Goal: Ask a question: Seek information or help from site administrators or community

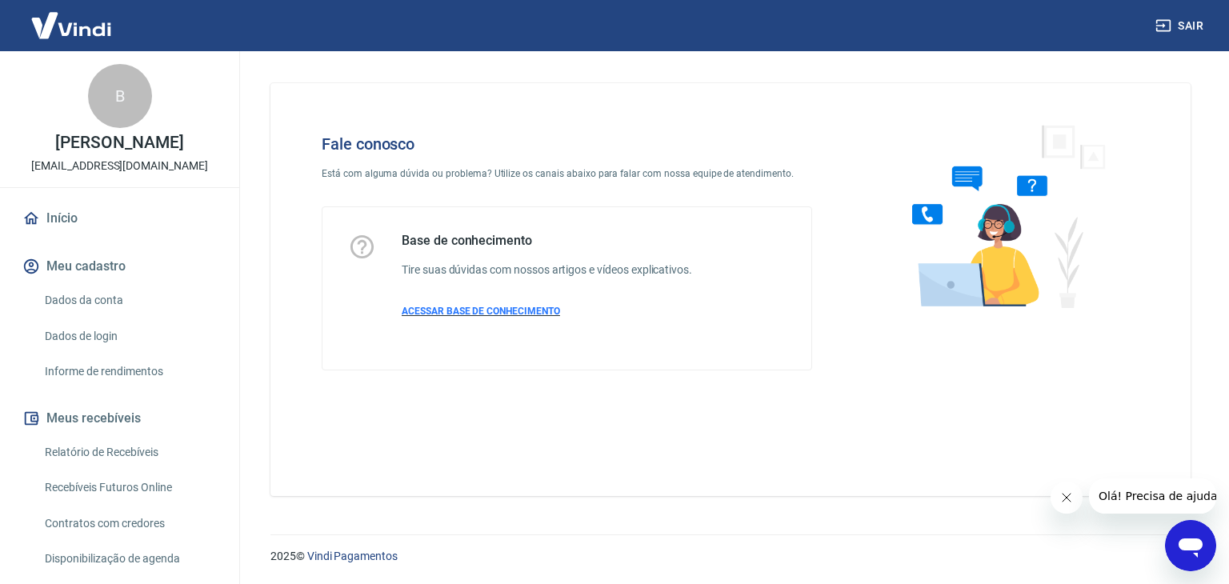
click at [474, 310] on span "ACESSAR BASE DE CONHECIMENTO" at bounding box center [481, 311] width 158 height 11
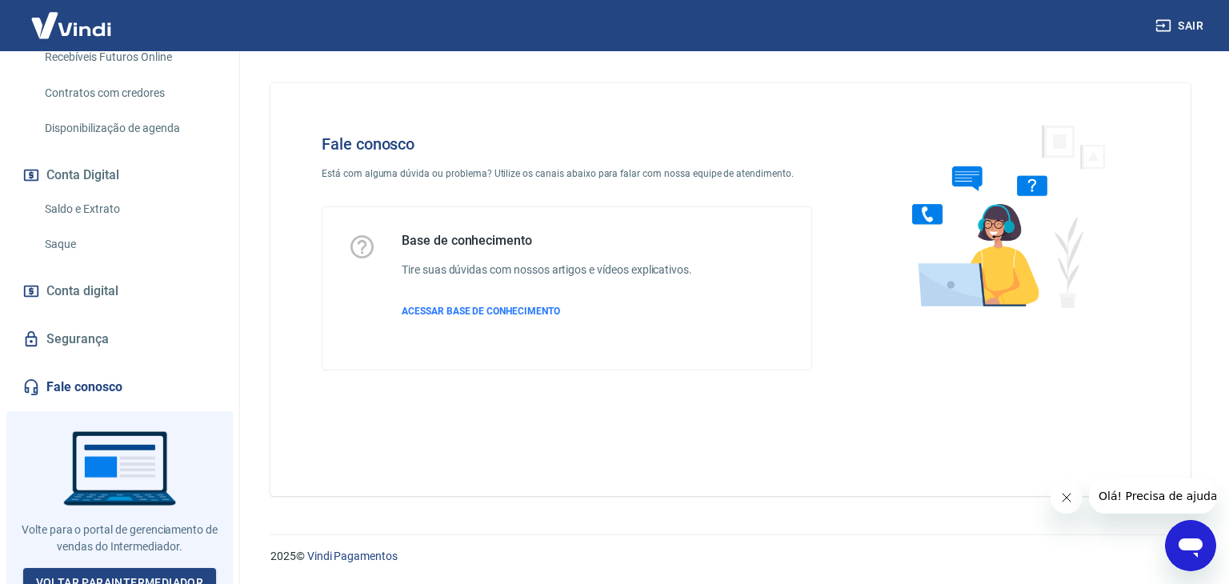
scroll to position [445, 0]
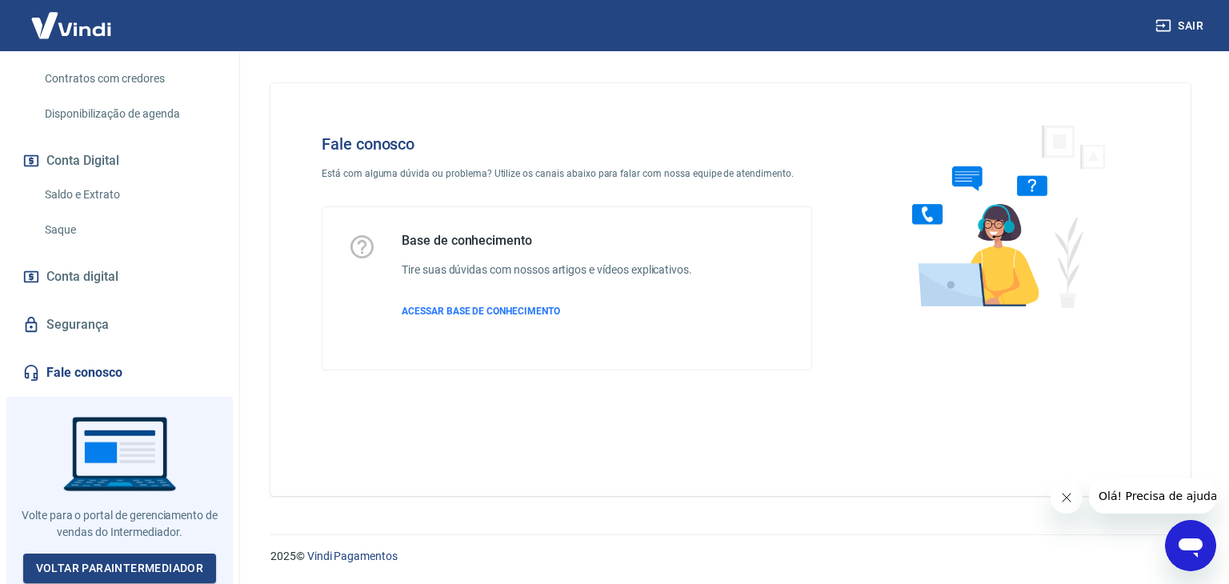
click at [1178, 537] on icon "Abrir janela de mensagens" at bounding box center [1190, 545] width 29 height 29
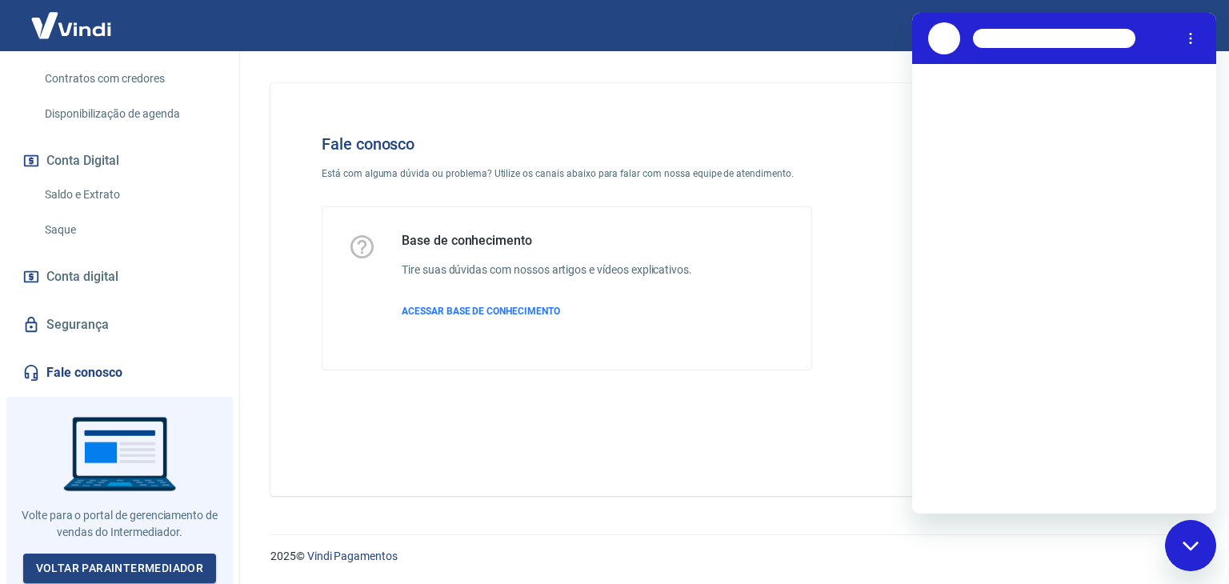
scroll to position [0, 0]
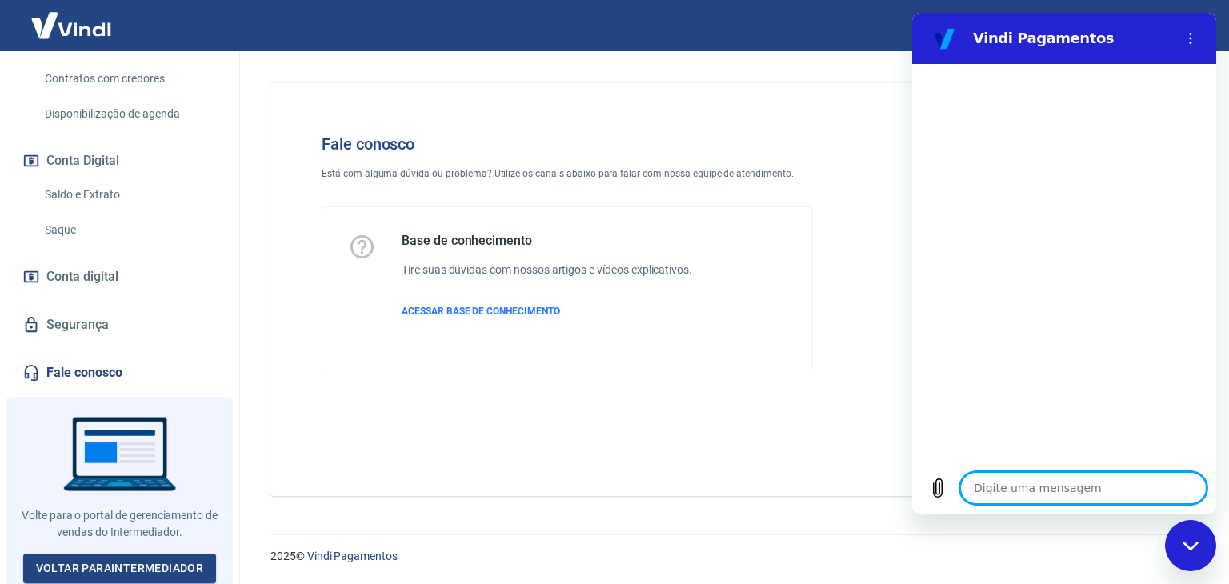
type textarea "O"
type textarea "x"
type textarea "Ol"
type textarea "x"
type textarea "Olá"
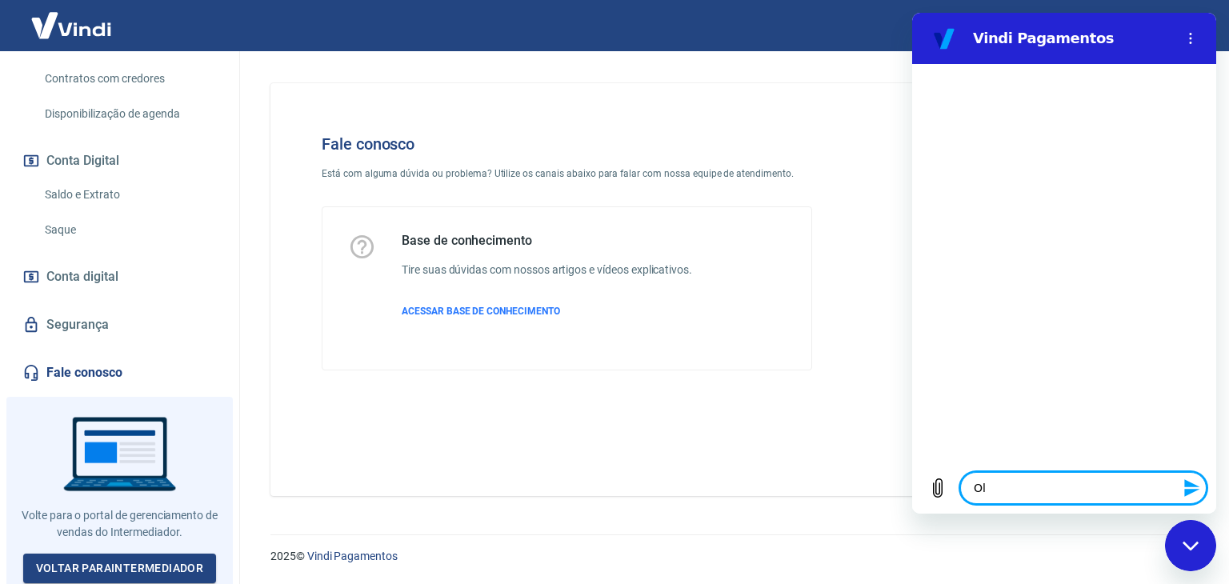
type textarea "x"
type textarea "Olá,"
type textarea "x"
type textarea "Olá,"
type textarea "x"
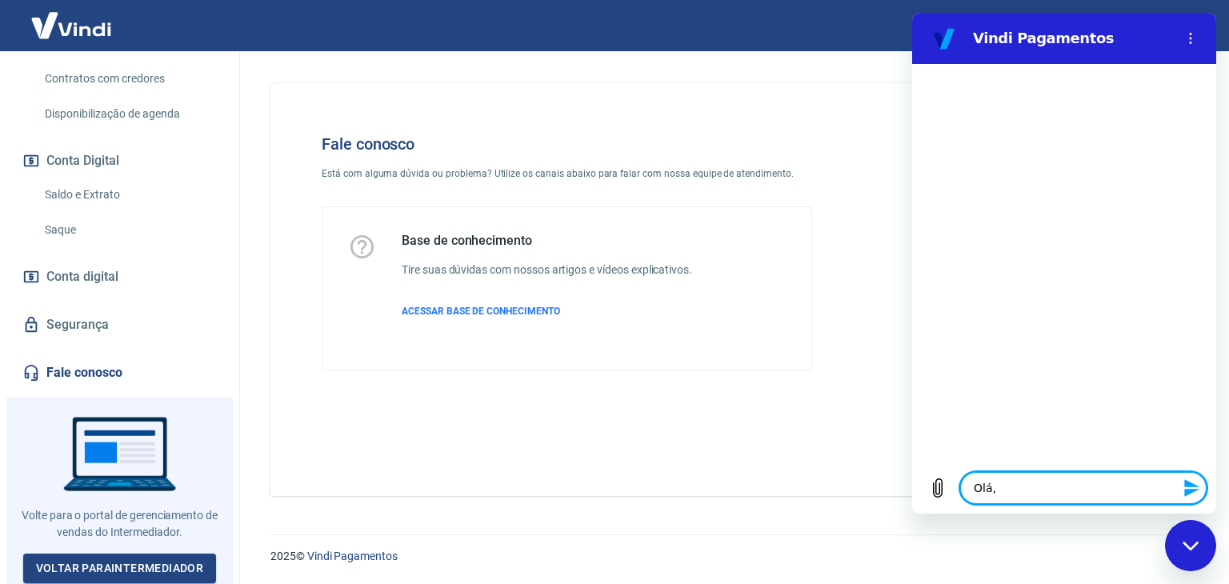
type textarea "Olá, b"
type textarea "x"
type textarea "Olá, bo"
type textarea "x"
type textarea "Olá, boa"
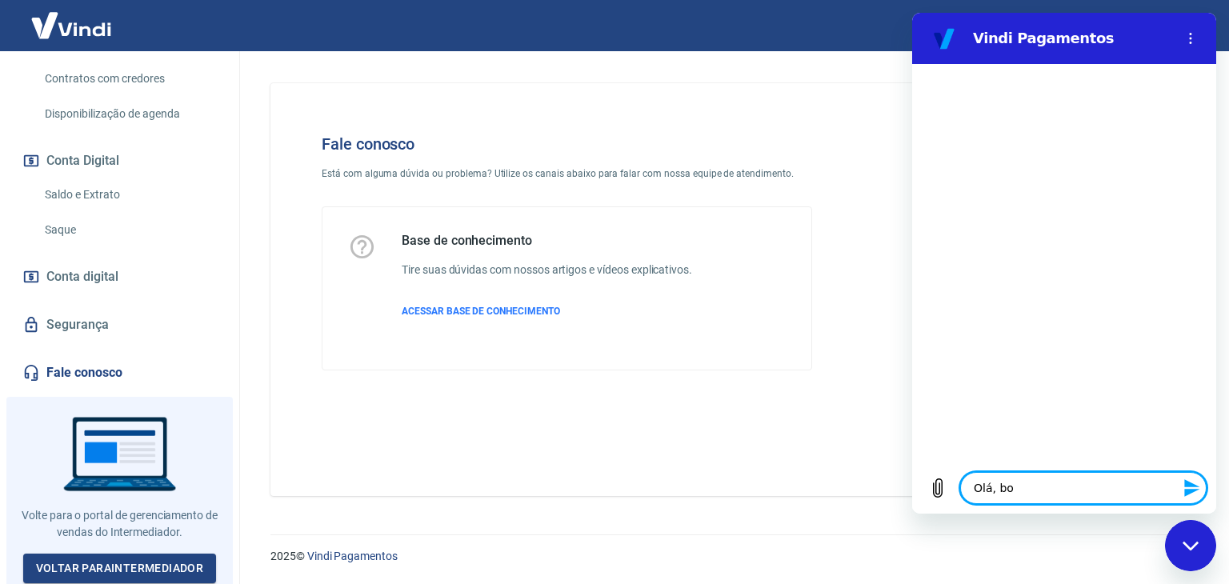
type textarea "x"
type textarea "Olá, boa"
type textarea "x"
type textarea "Olá, boa t"
type textarea "x"
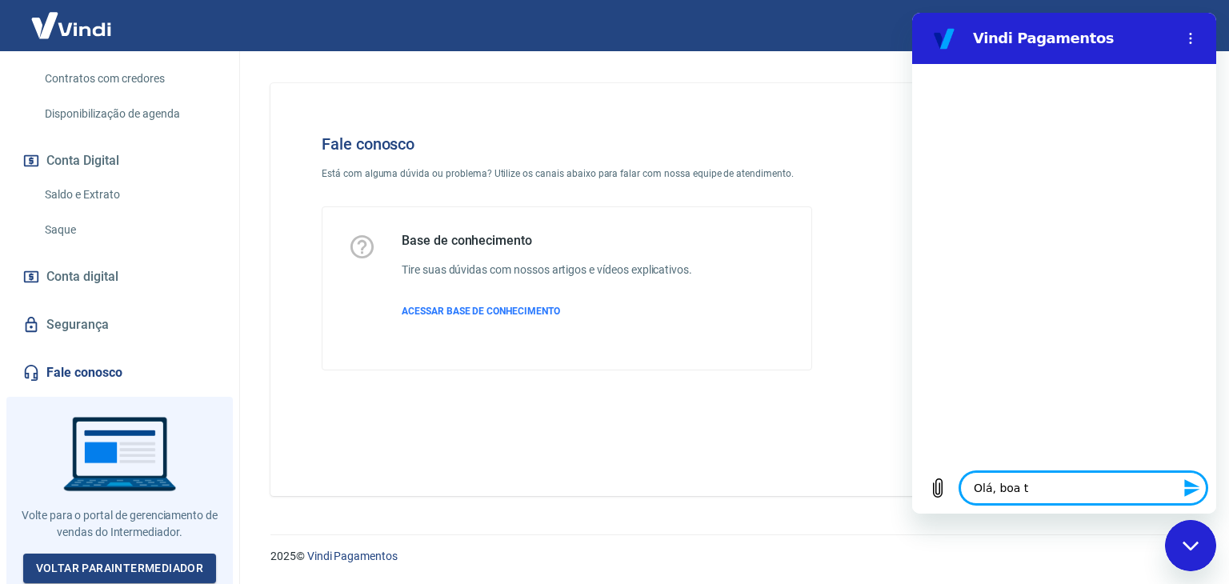
type textarea "Olá, boa ta"
type textarea "x"
type textarea "Olá, boa tar"
type textarea "x"
type textarea "Olá, boa tard"
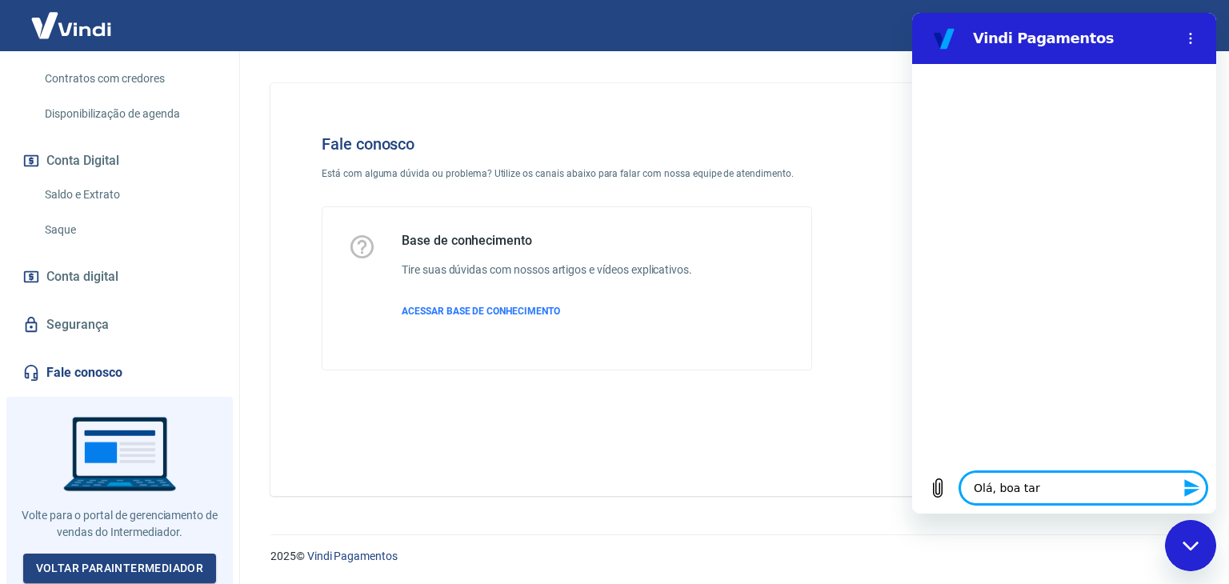
type textarea "x"
type textarea "Olá, boa tarde"
type textarea "x"
type textarea "Olá, boa tarde!"
type textarea "x"
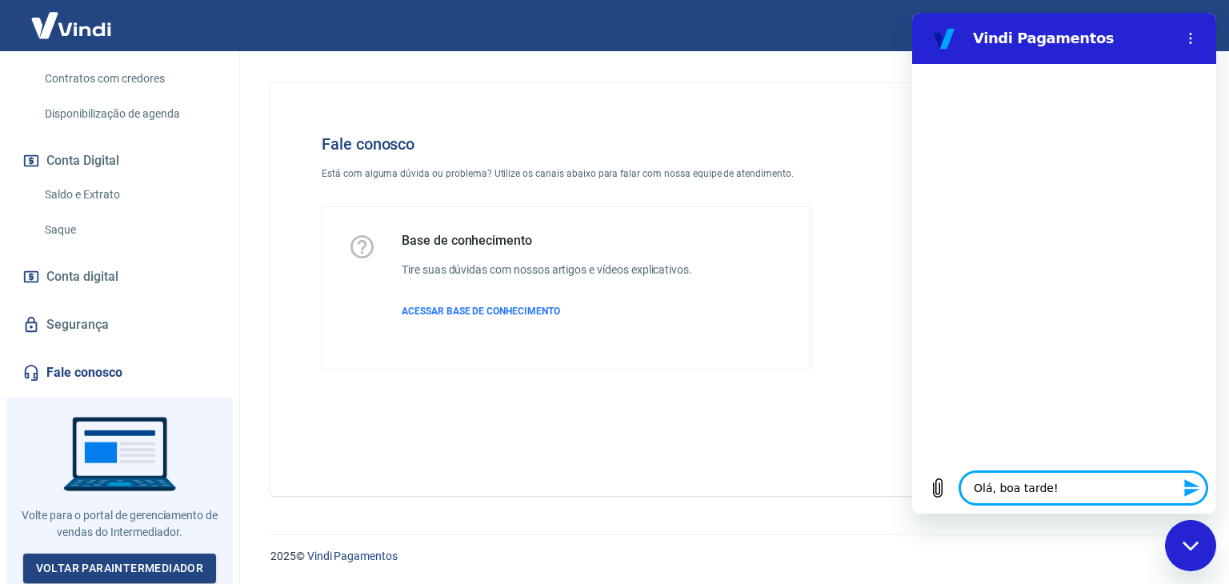
type textarea "Olá, boa tarde!"
type textarea "x"
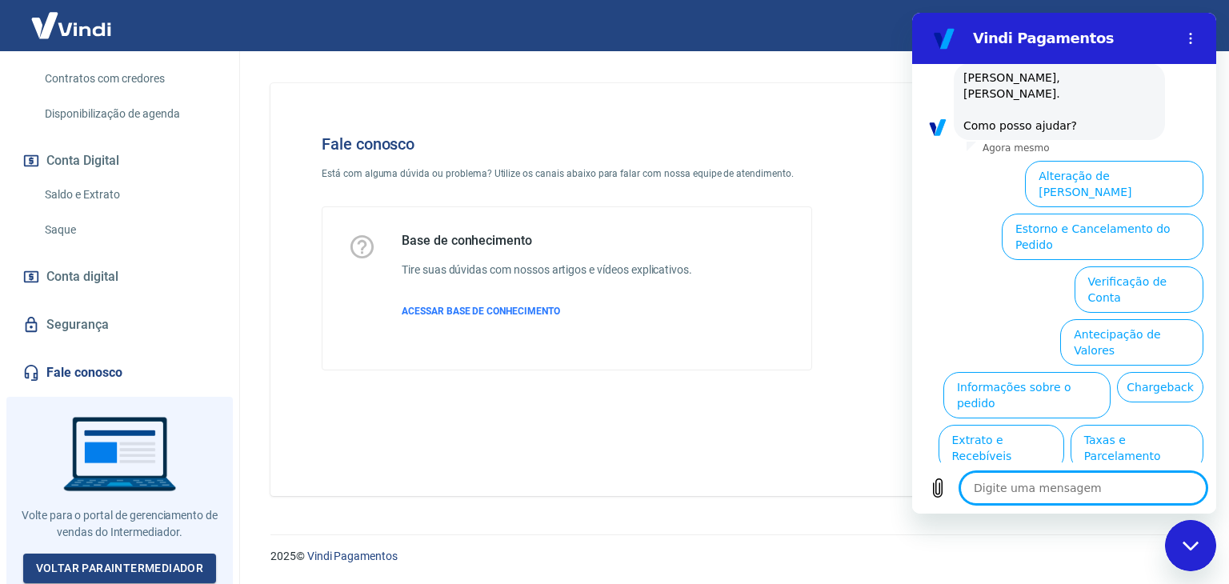
scroll to position [94, 0]
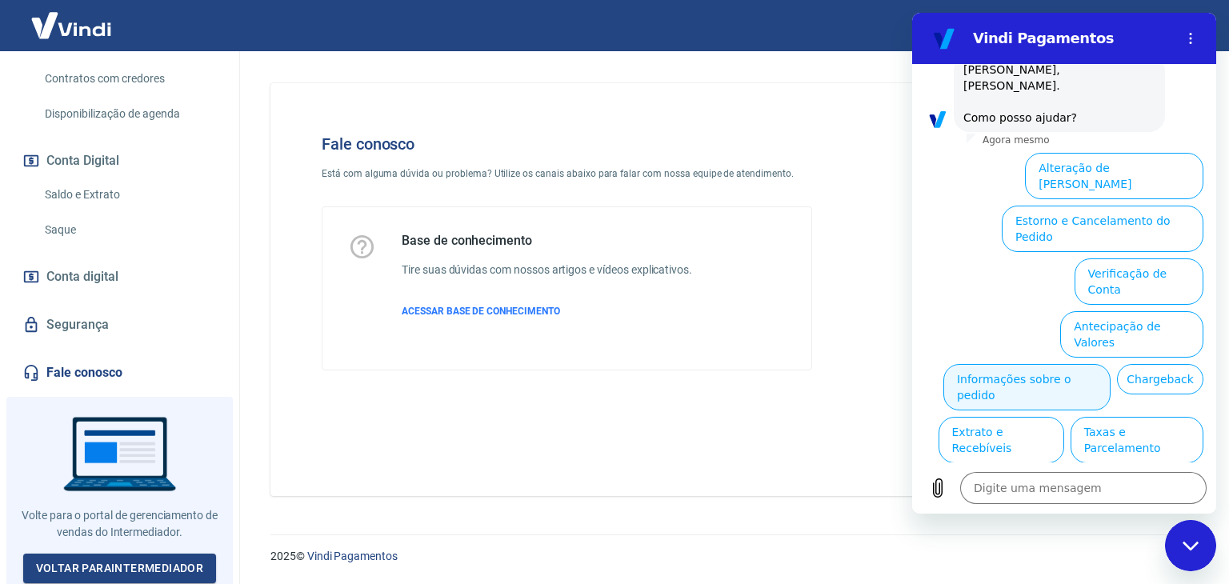
click at [1064, 364] on button "Informações sobre o pedido" at bounding box center [1026, 387] width 167 height 46
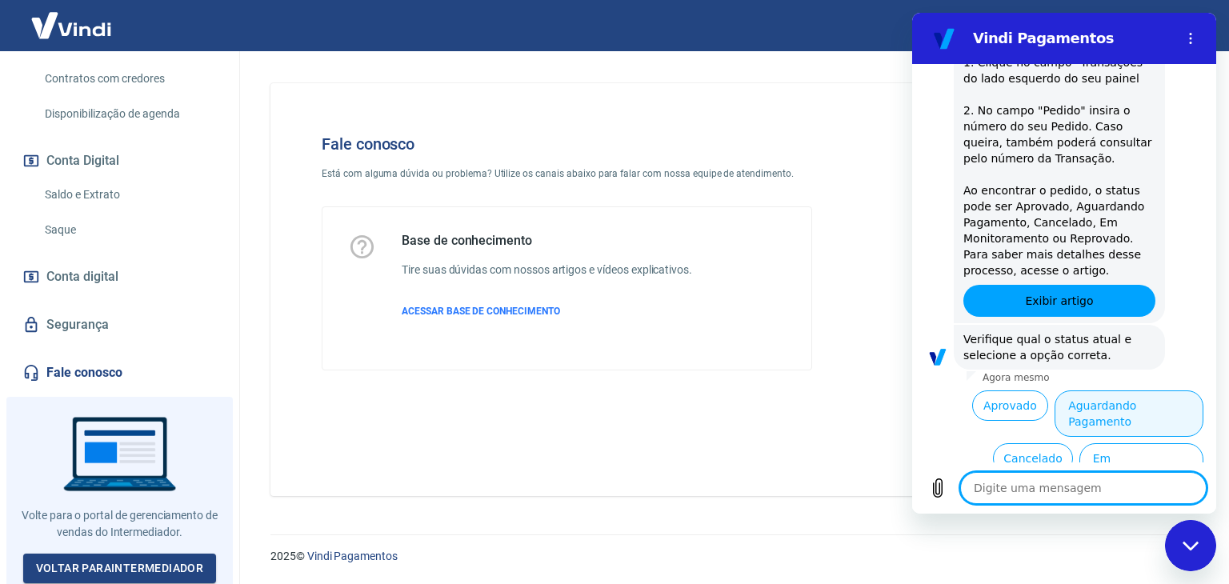
scroll to position [371, 0]
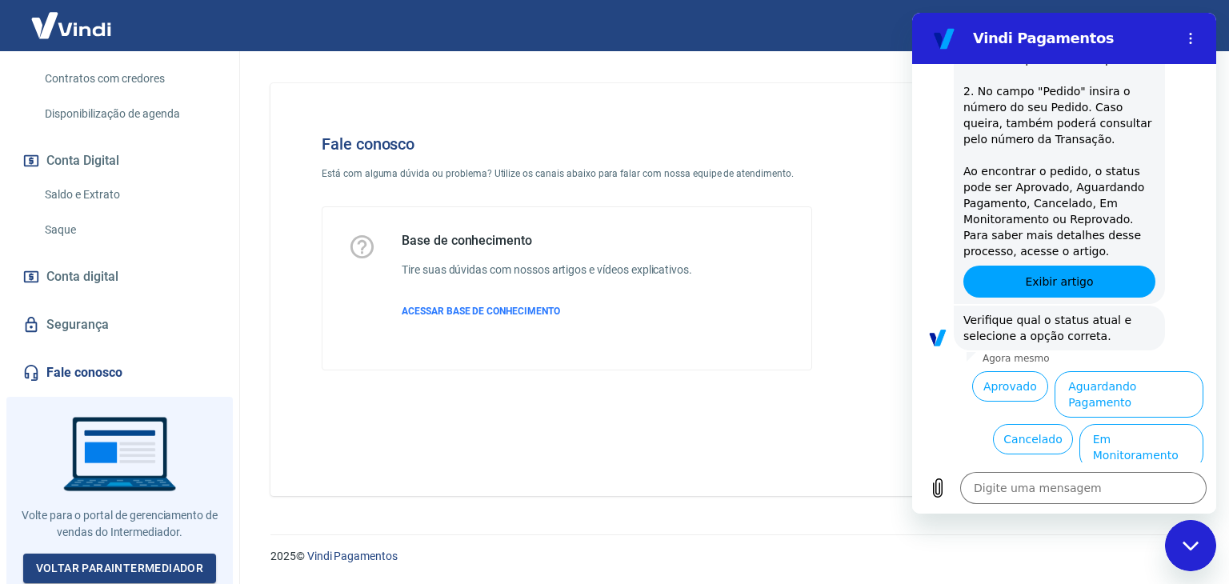
click at [1131, 477] on button "Reprovado" at bounding box center [1163, 492] width 82 height 30
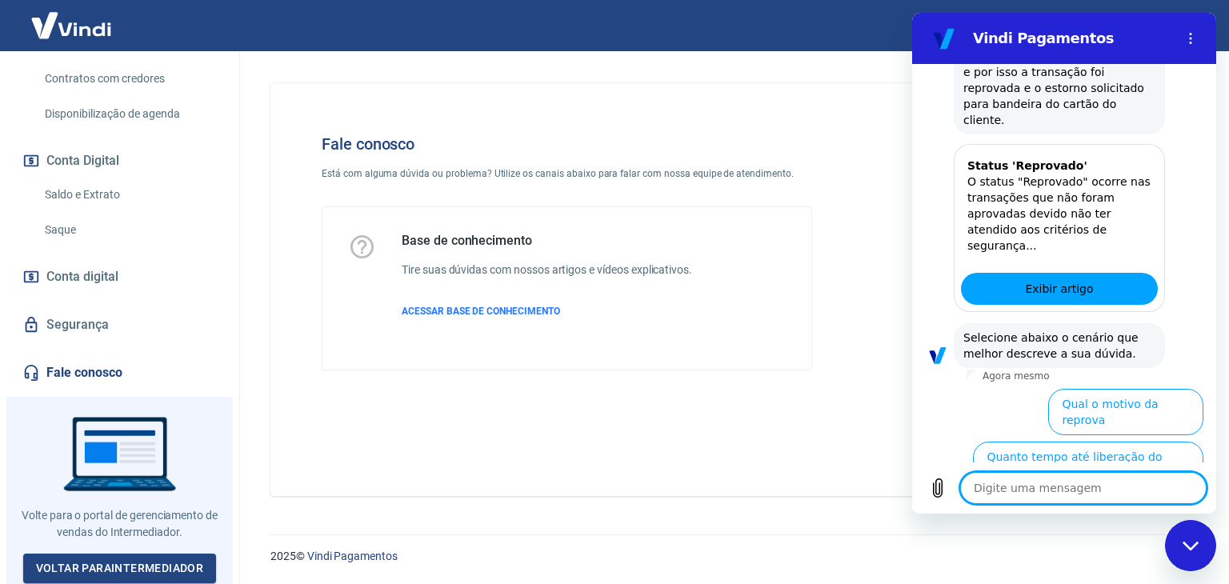
scroll to position [791, 0]
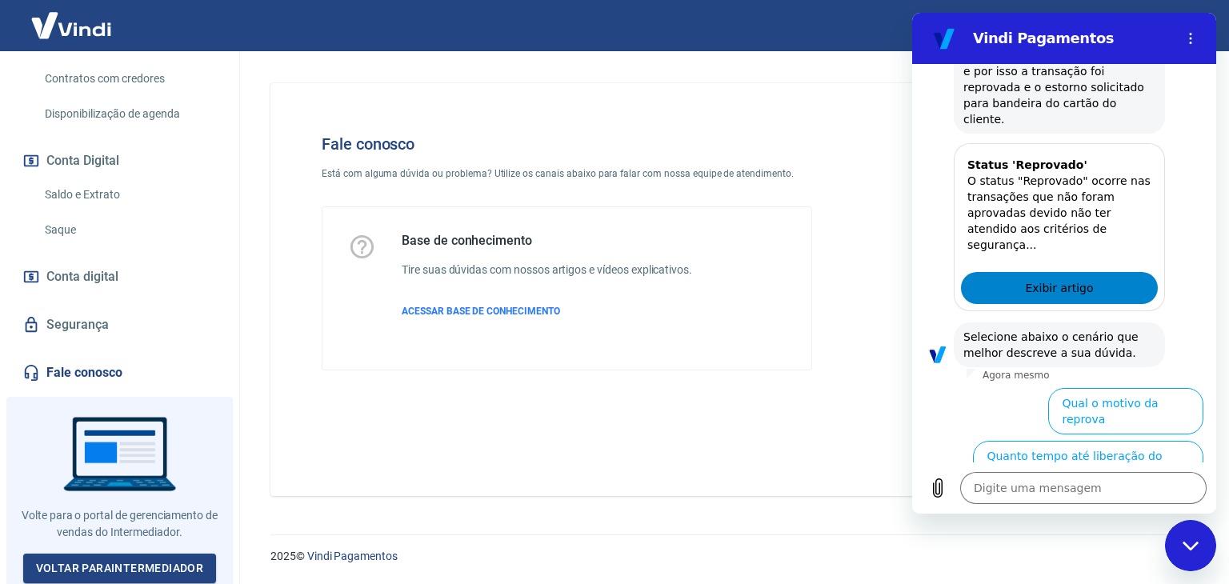
click at [1103, 272] on link "Exibir artigo" at bounding box center [1059, 288] width 197 height 32
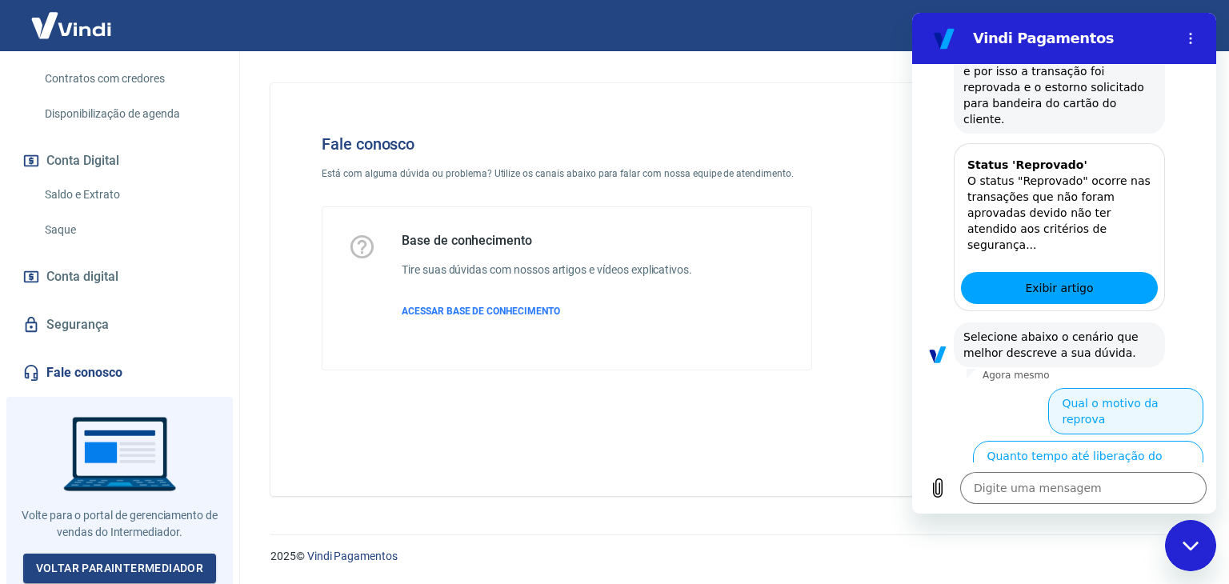
click at [1136, 388] on button "Qual o motivo da reprova" at bounding box center [1125, 411] width 155 height 46
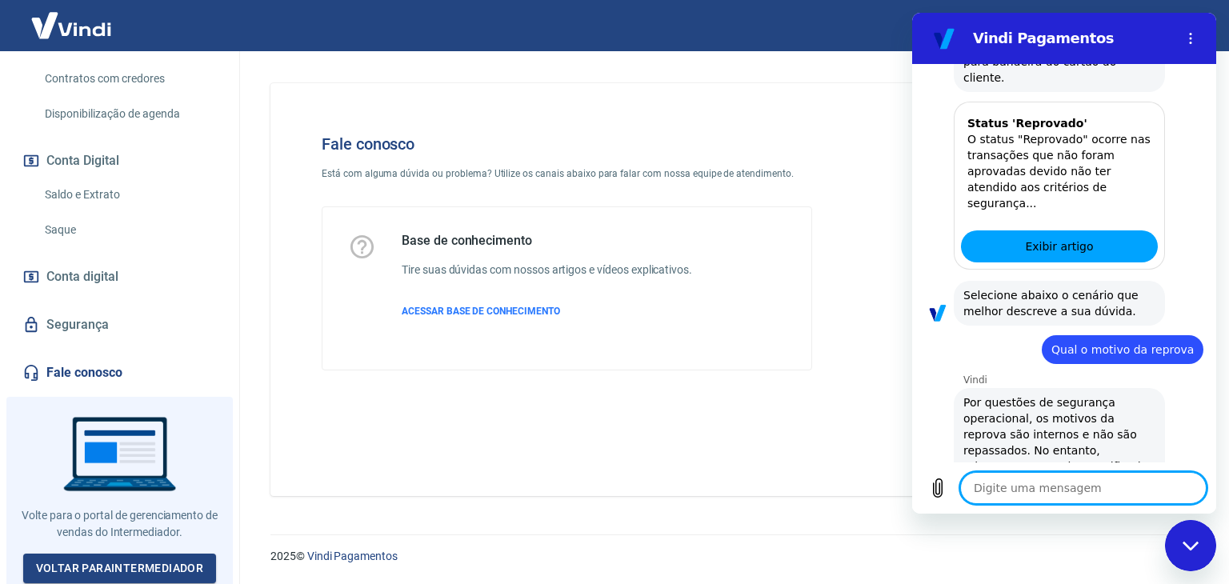
scroll to position [776, 0]
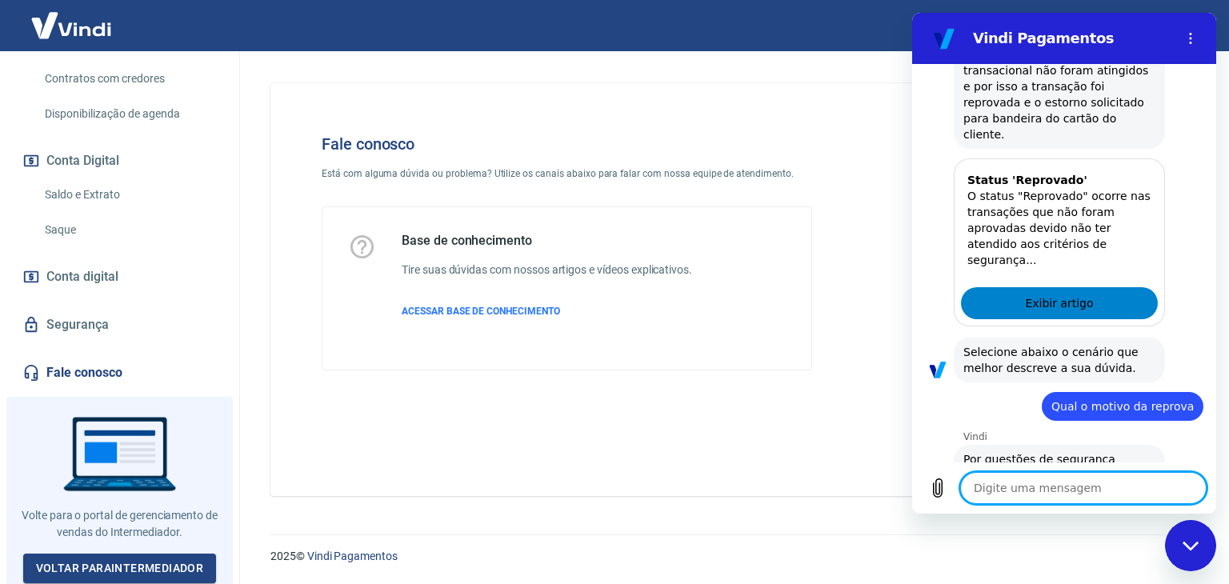
click at [1077, 294] on span "Exibir artigo" at bounding box center [1059, 303] width 68 height 19
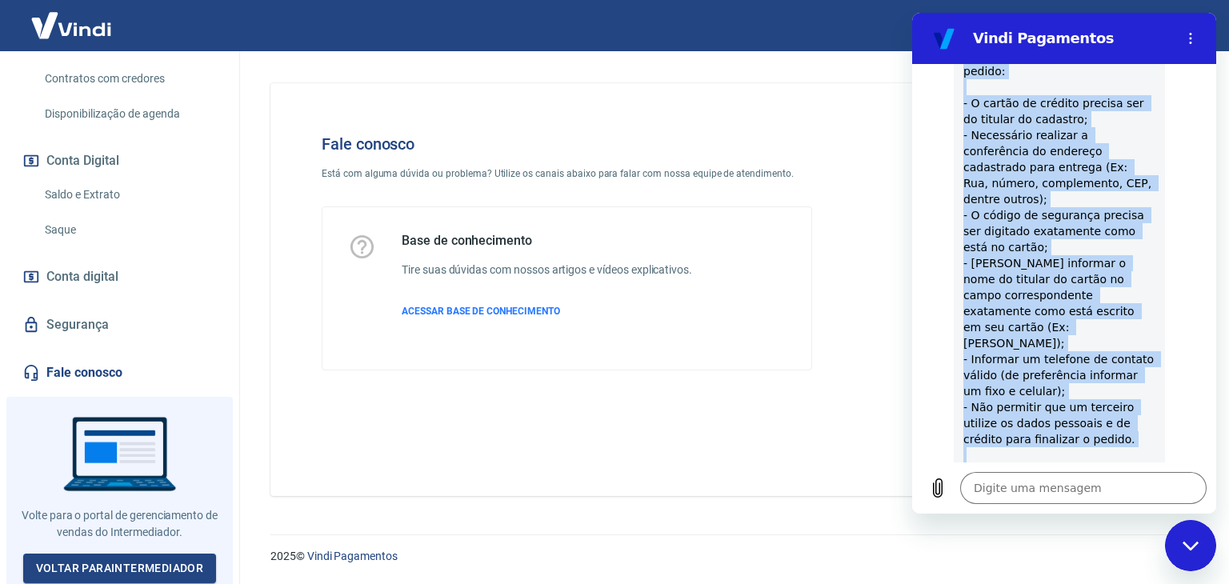
scroll to position [1336, 0]
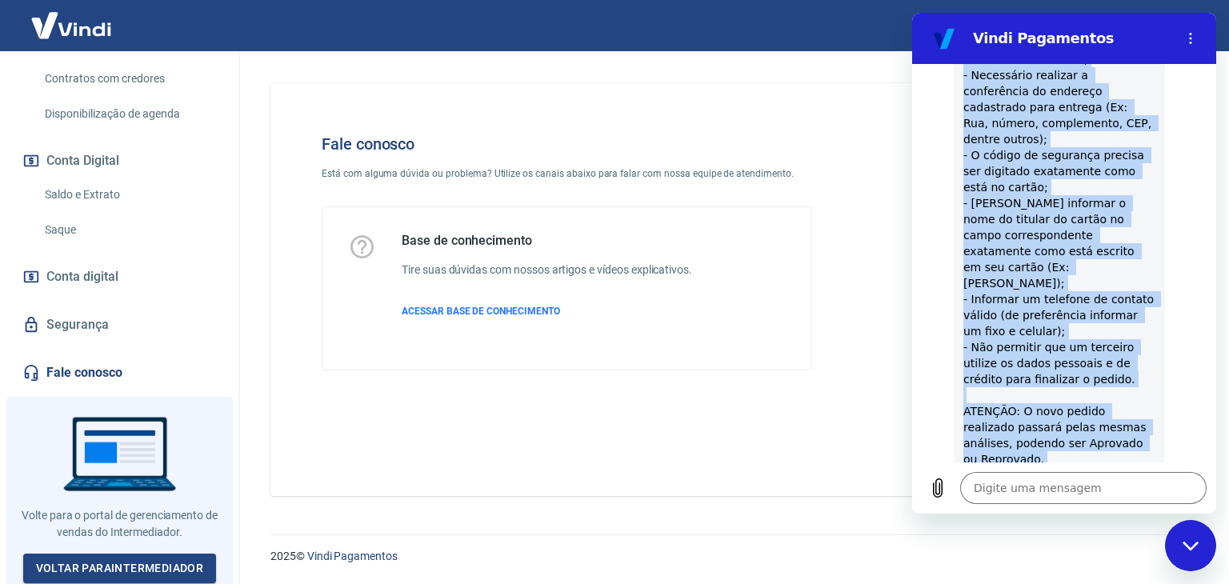
drag, startPoint x: 963, startPoint y: 170, endPoint x: 1059, endPoint y: 359, distance: 212.6
click at [1059, 359] on span "Por questões de segurança operacional, os motivos da reprova são internos e não…" at bounding box center [1059, 179] width 192 height 576
copy span "Por questões de segurança operacional, os motivos da reprova são internos e não…"
click at [1115, 525] on button "Sim" at bounding box center [1125, 540] width 46 height 30
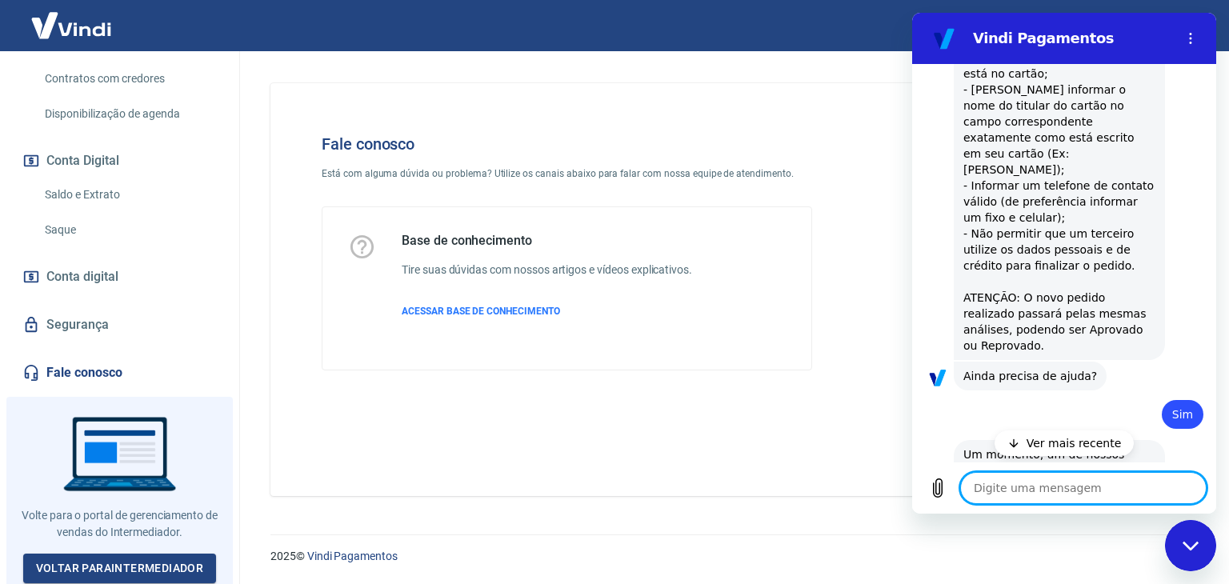
scroll to position [1511, 0]
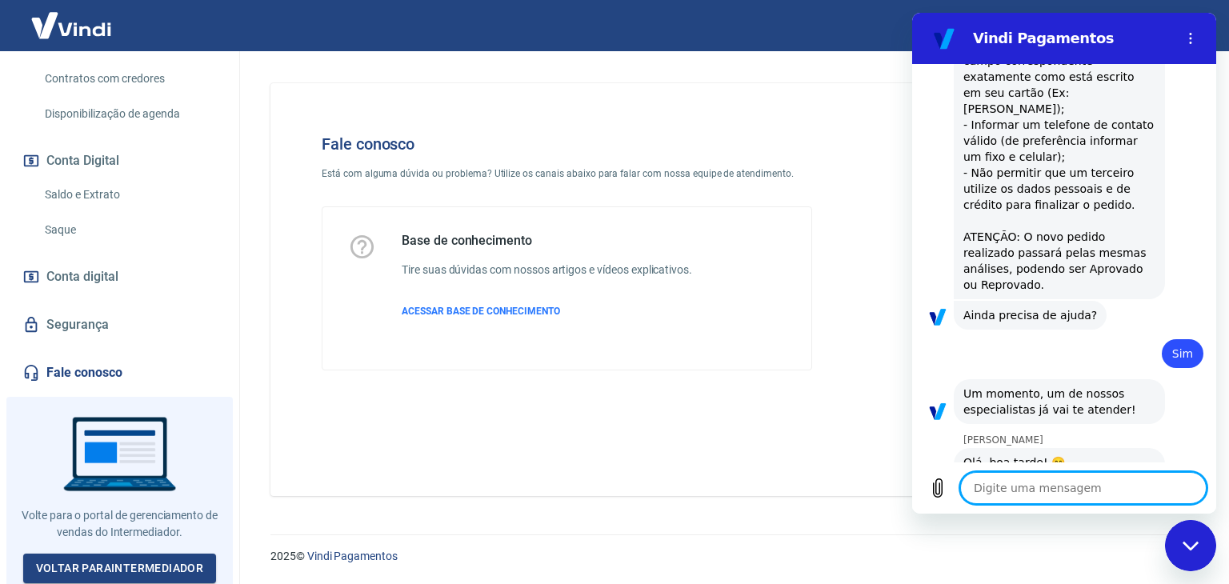
type textarea "x"
type textarea "O"
type textarea "x"
type textarea "Ol"
type textarea "x"
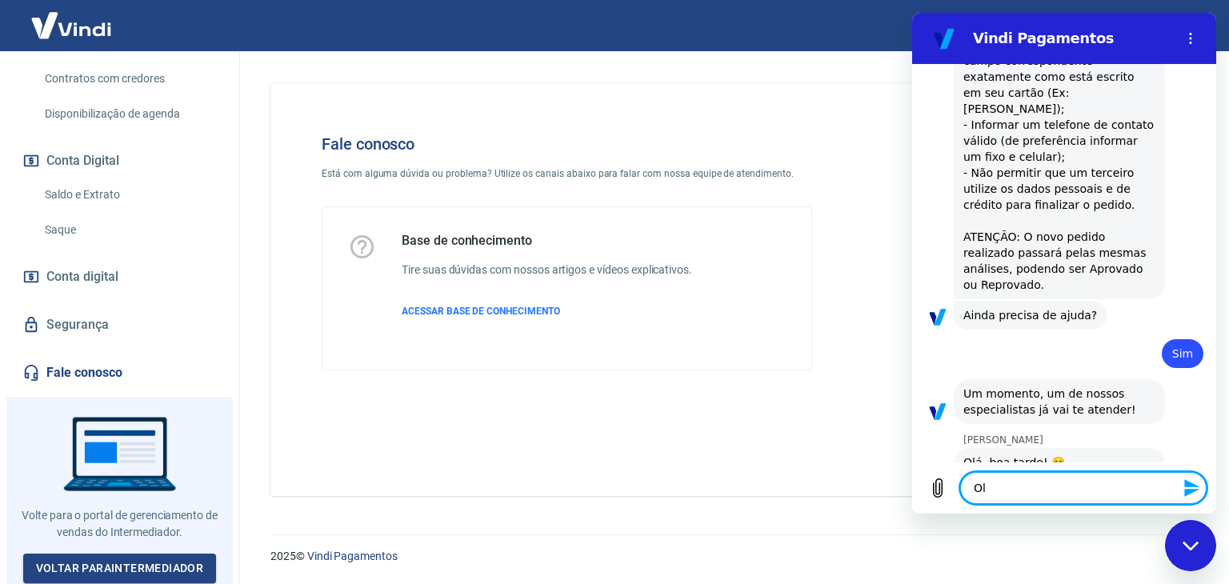
type textarea "Olá"
type textarea "x"
type textarea "Olá,"
type textarea "x"
type textarea "Olá,"
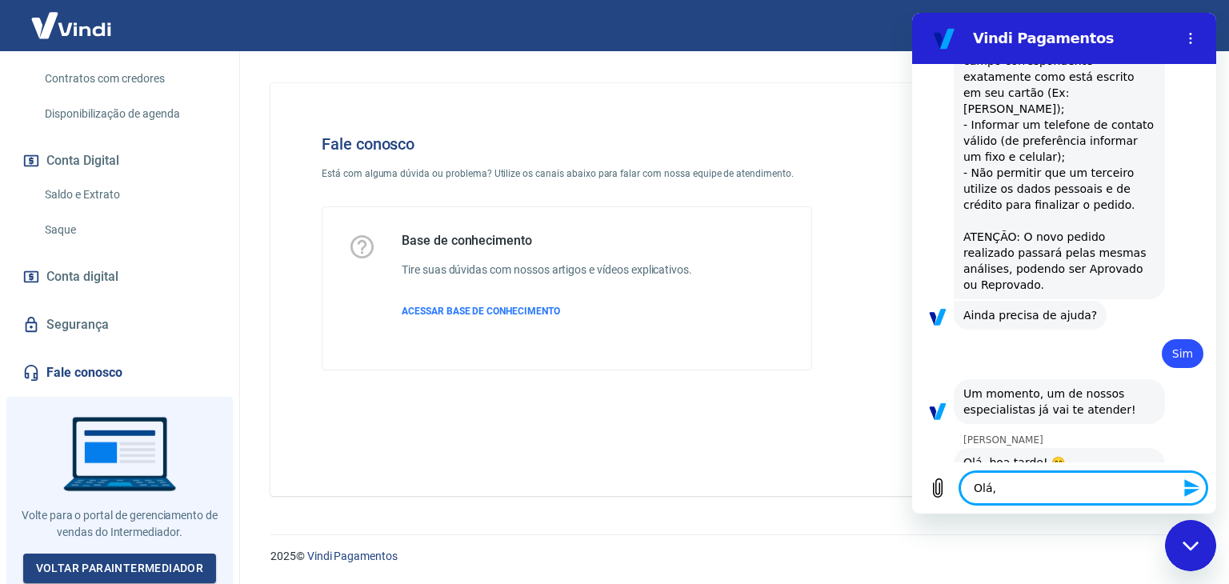
type textarea "x"
type textarea "Olá, A"
type textarea "x"
type textarea "Olá, An"
type textarea "x"
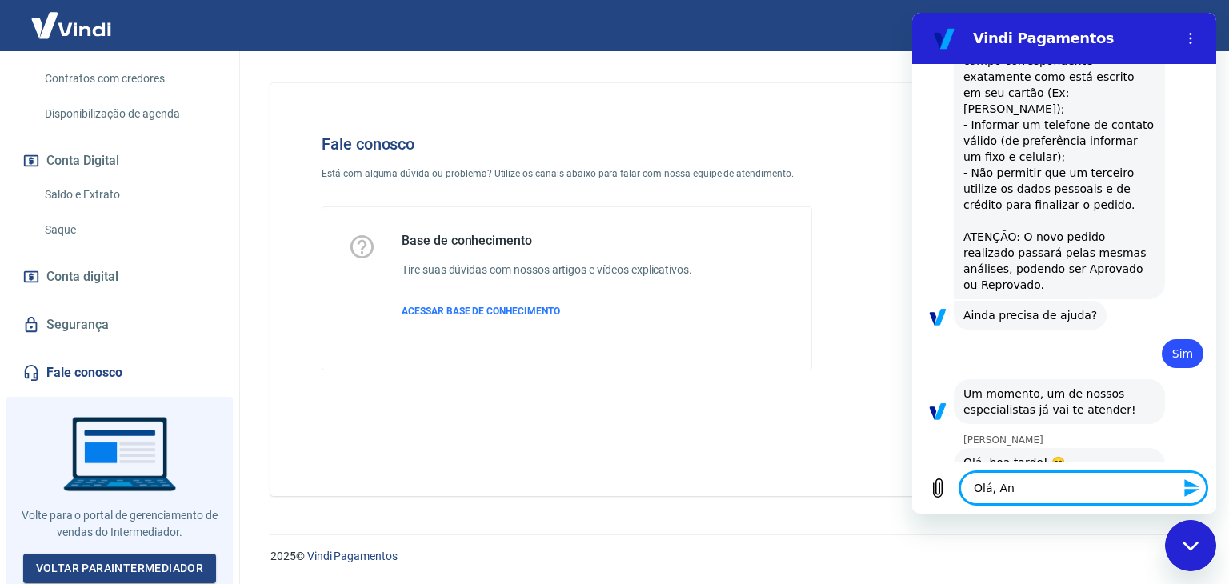
type textarea "Olá, And"
type textarea "x"
type textarea "Olá, Andr"
type textarea "x"
type textarea "[PERSON_NAME]"
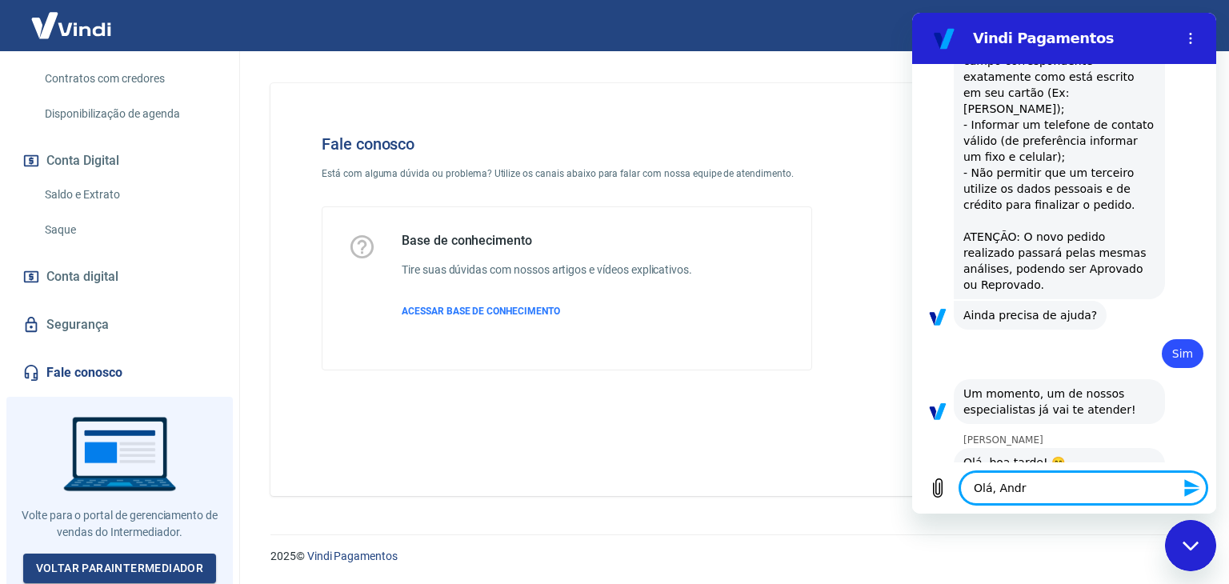
type textarea "x"
type textarea "[PERSON_NAME]"
type textarea "x"
type textarea "[PERSON_NAME]"
type textarea "x"
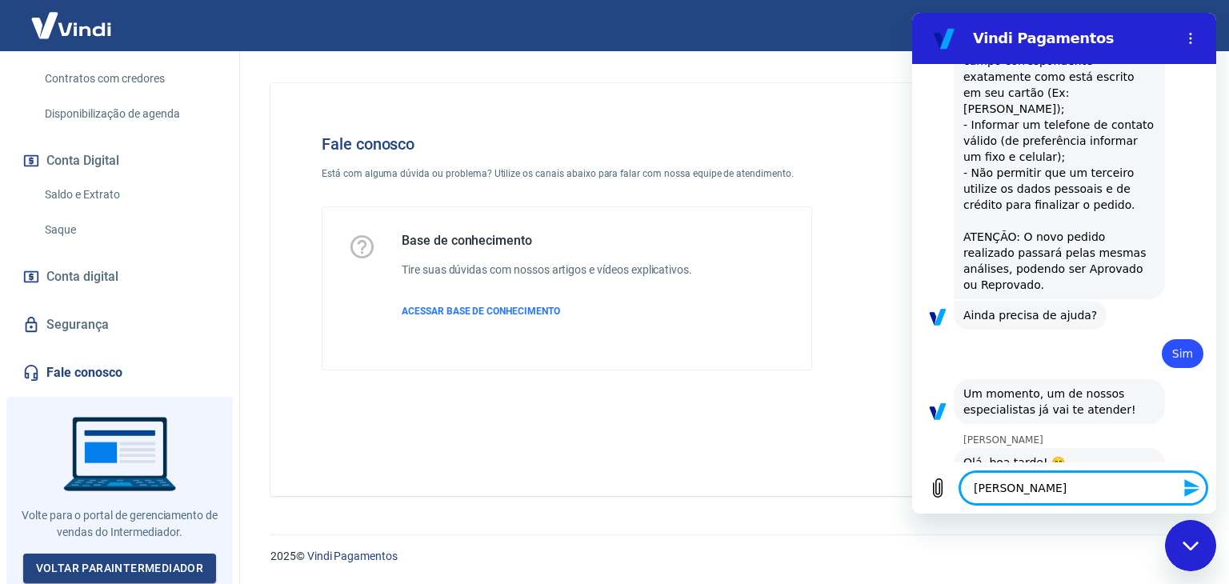
type textarea "[PERSON_NAME]"
type textarea "x"
type textarea "[PERSON_NAME]."
type textarea "x"
type textarea "[PERSON_NAME]."
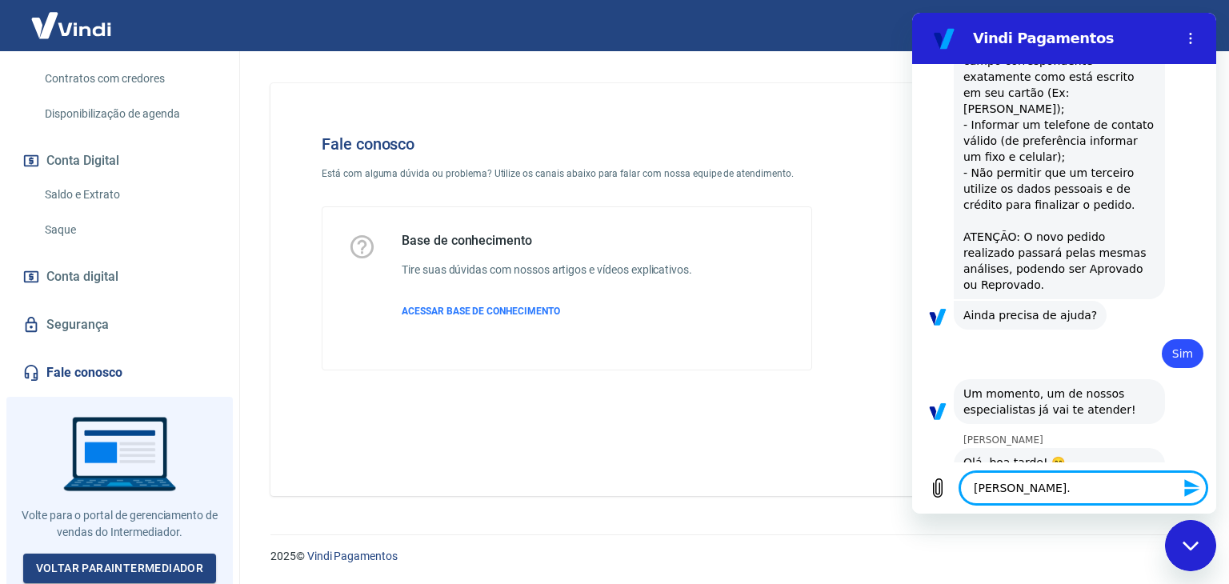
type textarea "x"
type textarea "[PERSON_NAME]. B"
type textarea "x"
type textarea "[PERSON_NAME]. Bo"
type textarea "x"
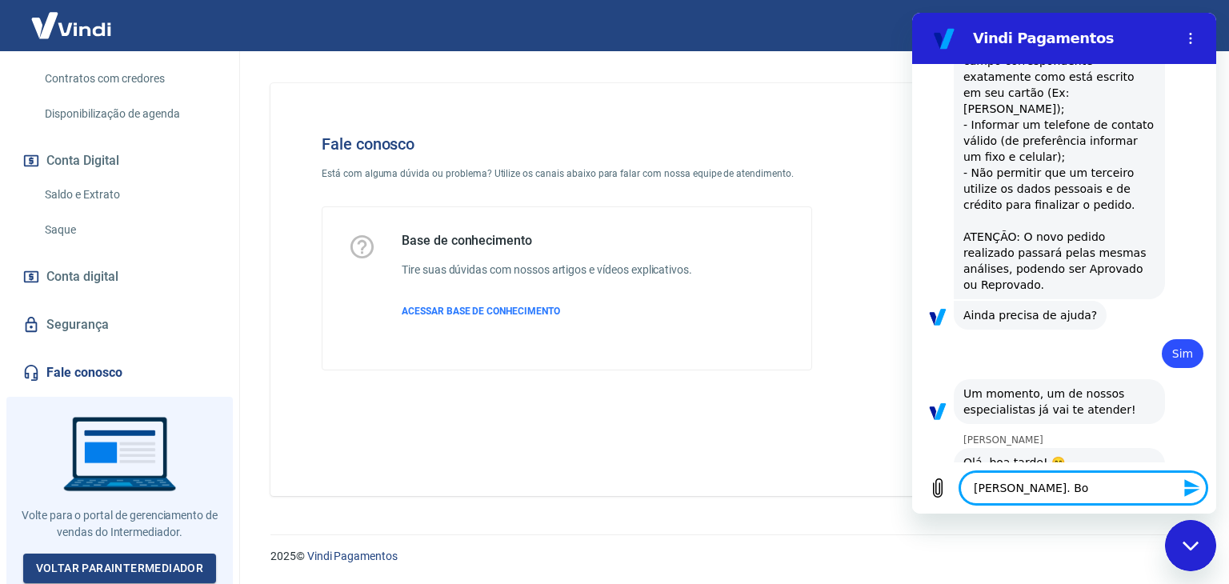
type textarea "[PERSON_NAME]. Boa"
type textarea "x"
type textarea "[PERSON_NAME]. Boa"
type textarea "x"
type textarea "[PERSON_NAME]. Boa a"
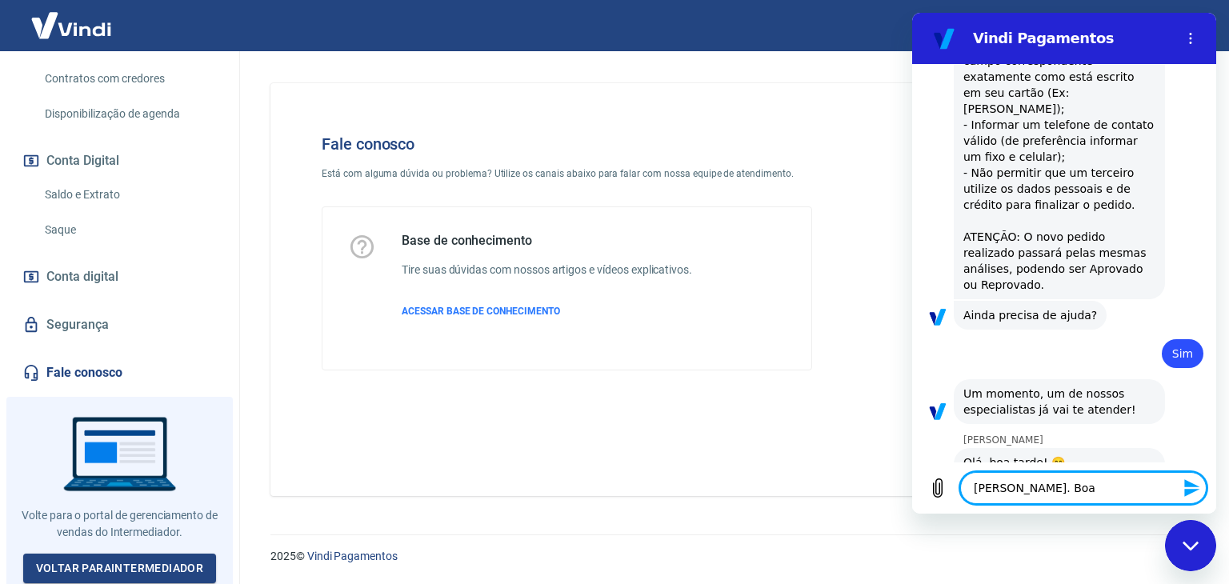
type textarea "x"
type textarea "[PERSON_NAME]. Boa"
type textarea "x"
type textarea "[PERSON_NAME]. Boa t"
type textarea "x"
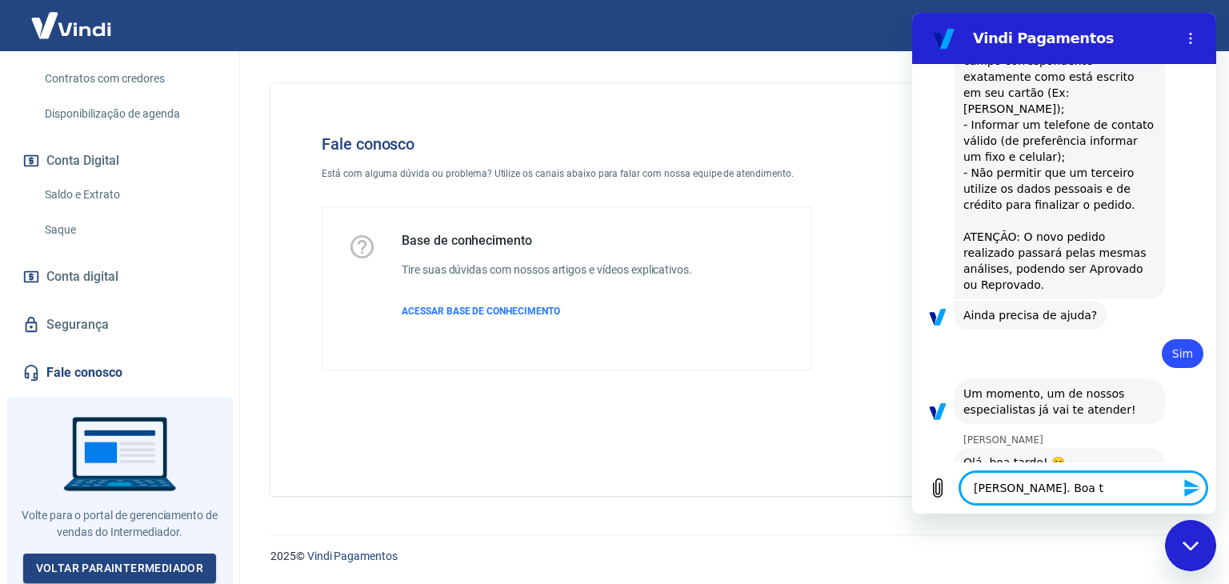
type textarea "[PERSON_NAME]. Boa ta"
type textarea "x"
type textarea "[PERSON_NAME]. Boa tar"
type textarea "x"
type textarea "[PERSON_NAME]. Boa tard"
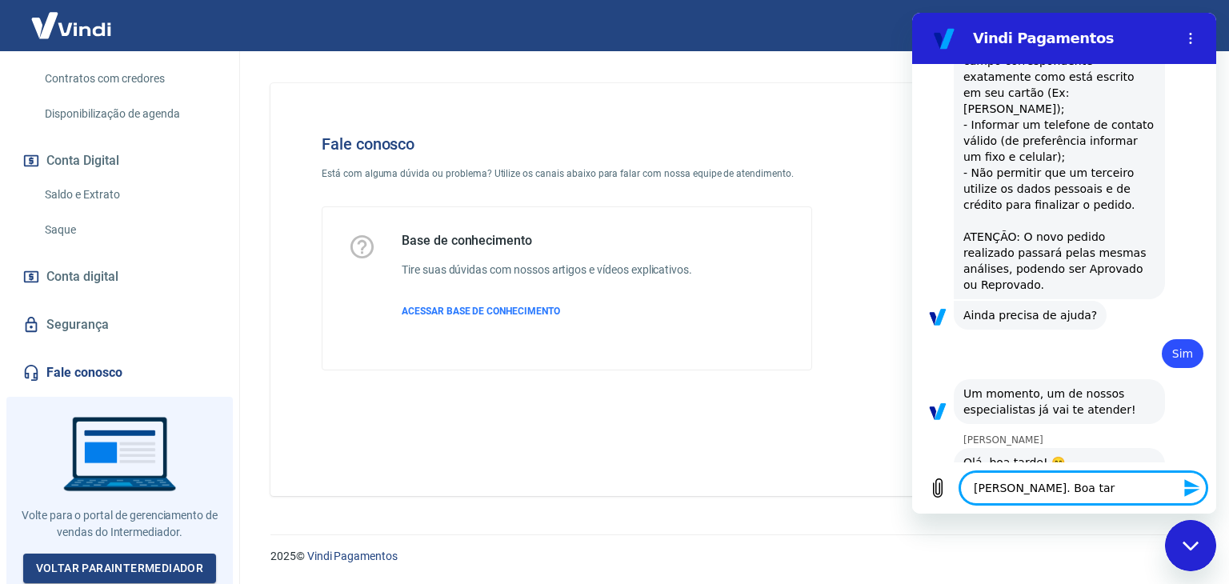
type textarea "x"
type textarea "[PERSON_NAME]. Boa tarde"
type textarea "x"
type textarea "[PERSON_NAME]. Boa tarde!"
type textarea "x"
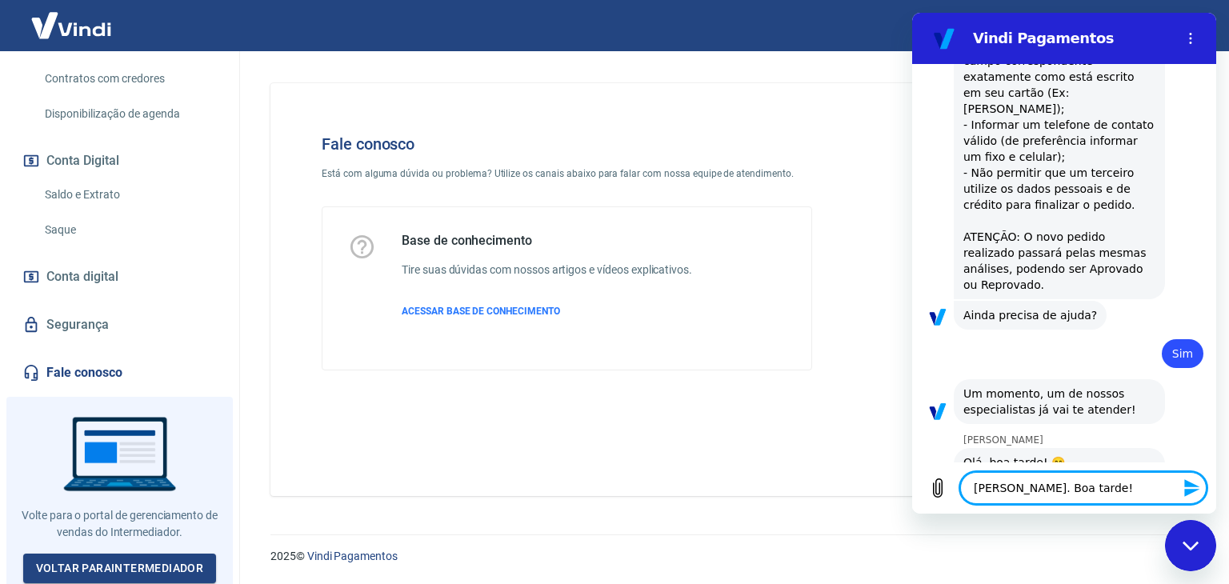
type textarea "[PERSON_NAME]. Boa tarde!"
type textarea "x"
type textarea "[PERSON_NAME]. Boa tarde!"
type textarea "x"
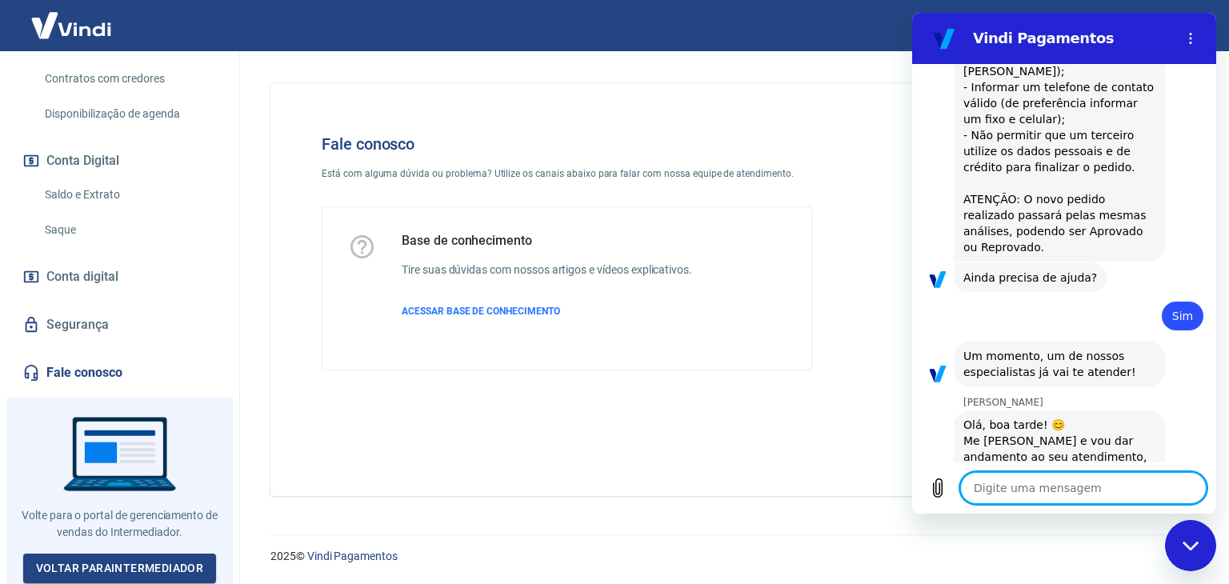
type textarea "x"
type textarea "M"
type textarea "x"
type textarea "Me"
type textarea "x"
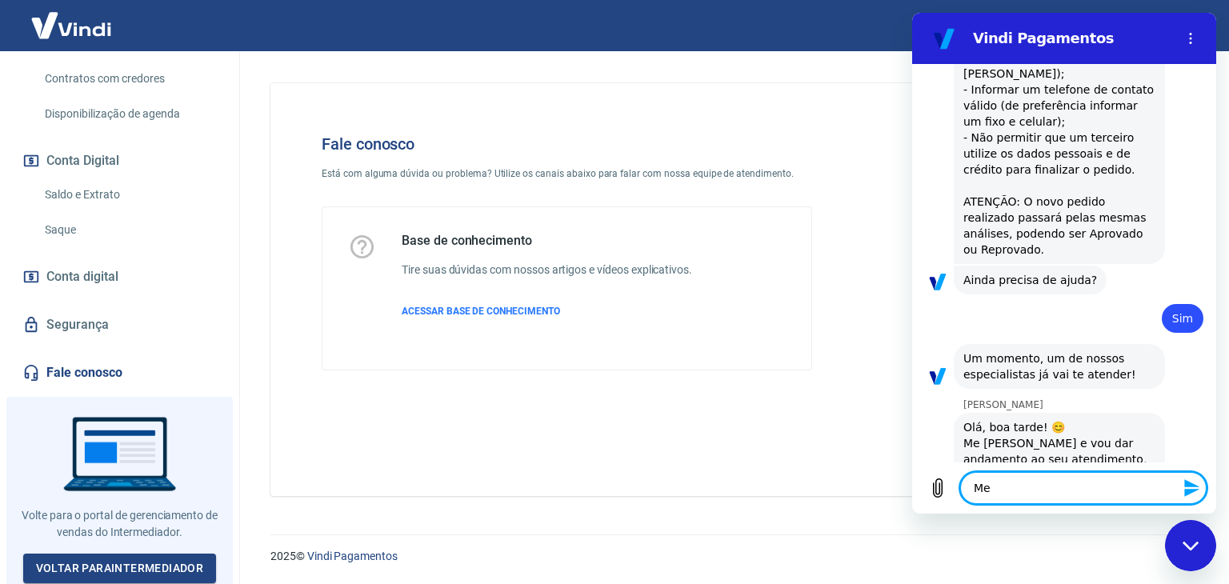
type textarea "Meu"
type textarea "x"
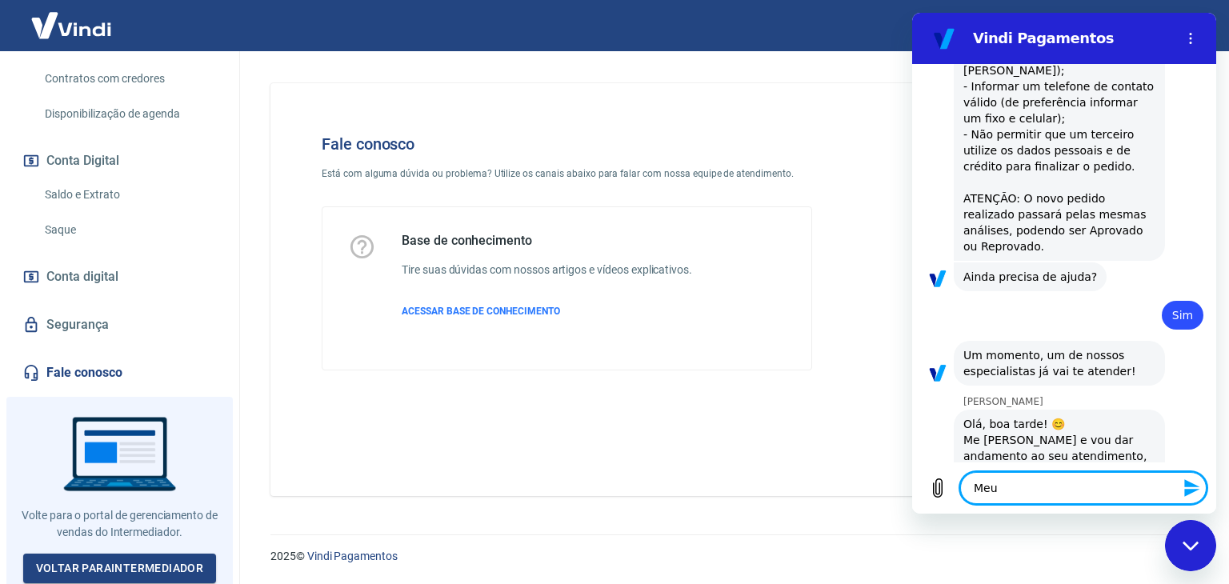
type textarea "Meu"
type textarea "x"
type textarea "Meu n"
type textarea "x"
type textarea "Meu no"
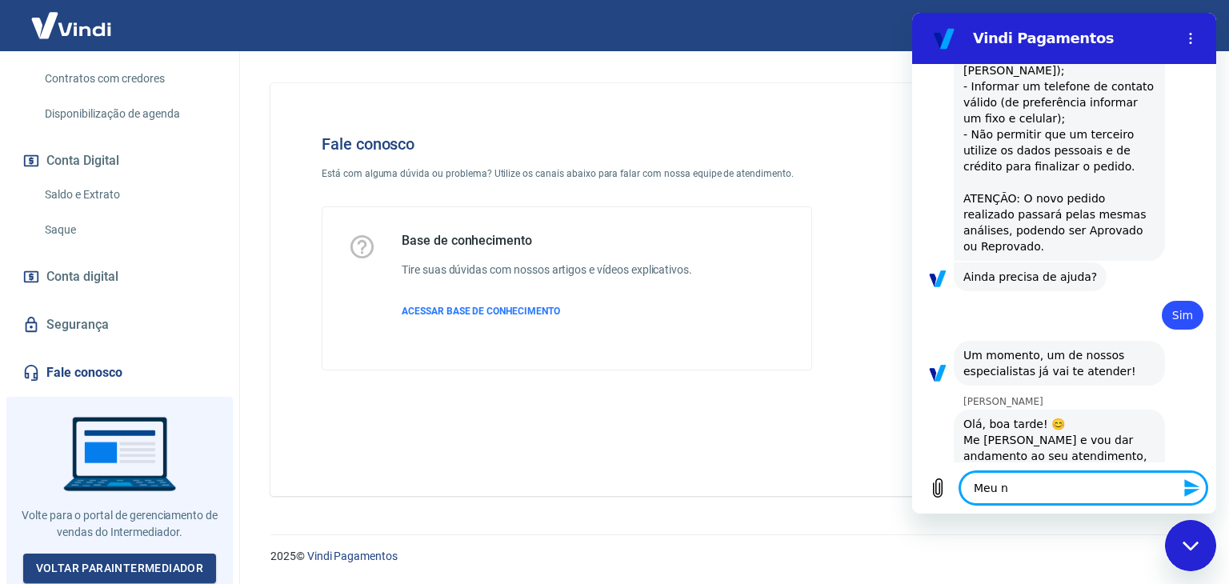
type textarea "x"
type textarea "Meu nom"
type textarea "x"
type textarea "Meu nome"
type textarea "x"
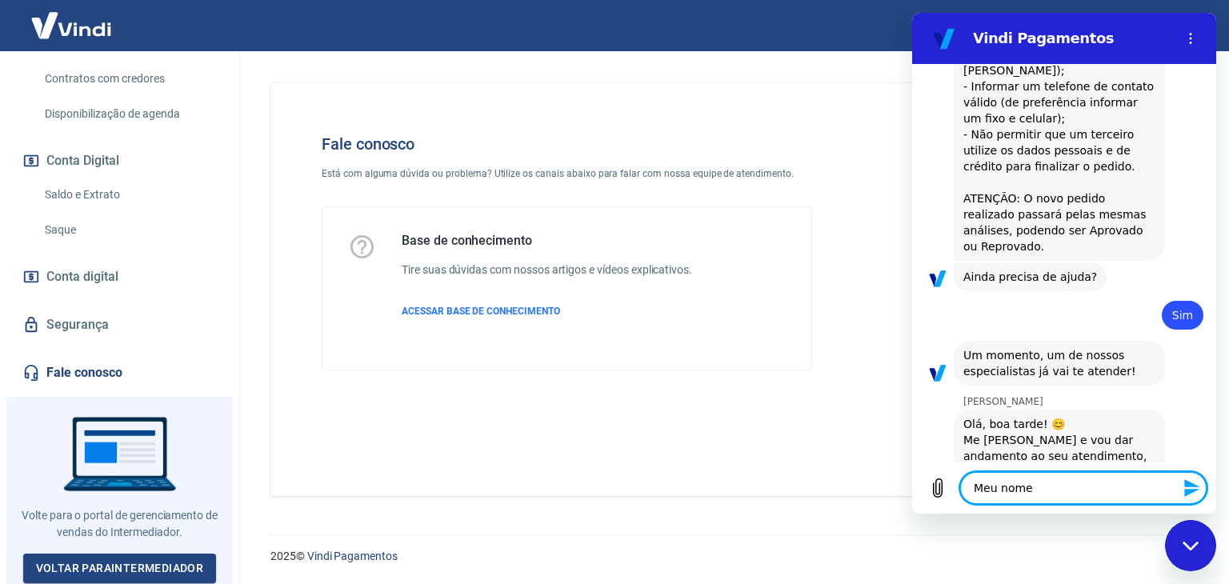
type textarea "Meu nome"
type textarea "x"
type textarea "Meu nome e"
type textarea "x"
type textarea "Meu nome"
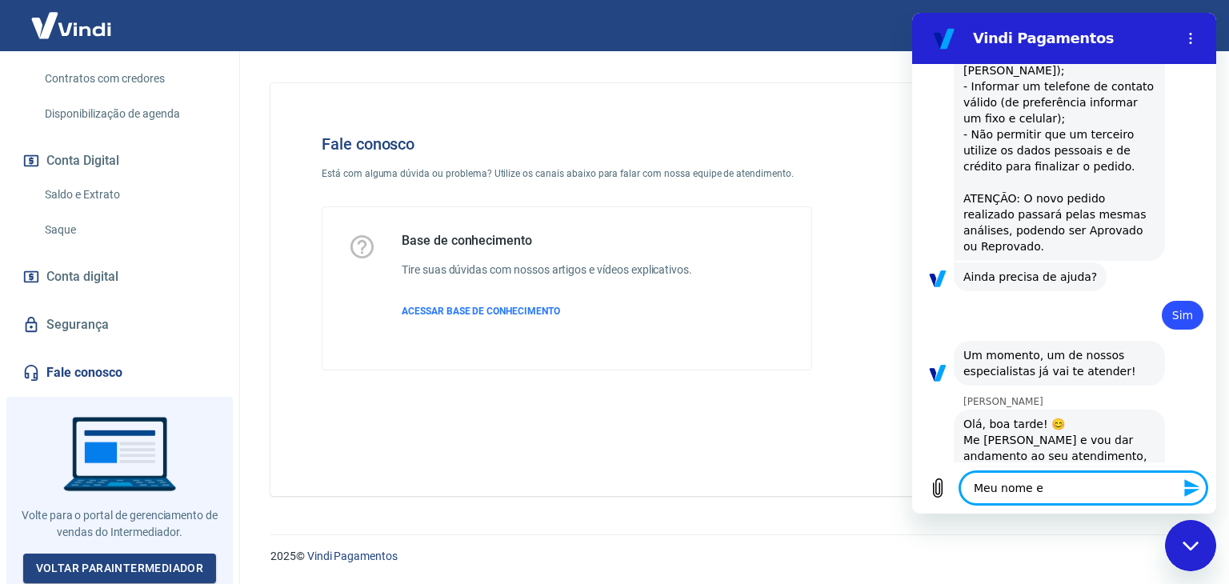
type textarea "x"
type textarea "Meu nome é"
type textarea "x"
type textarea "Meu nome é"
type textarea "x"
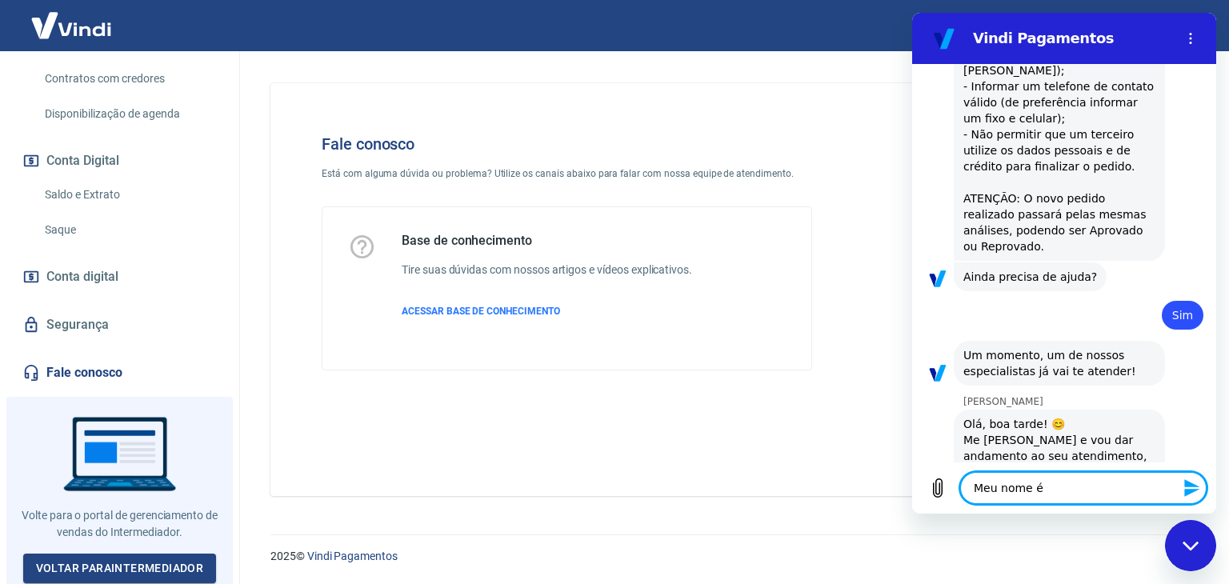
type textarea "Meu nome é B"
type textarea "x"
type textarea "Meu nome é Br"
type textarea "x"
type textarea "Meu nome é Bri"
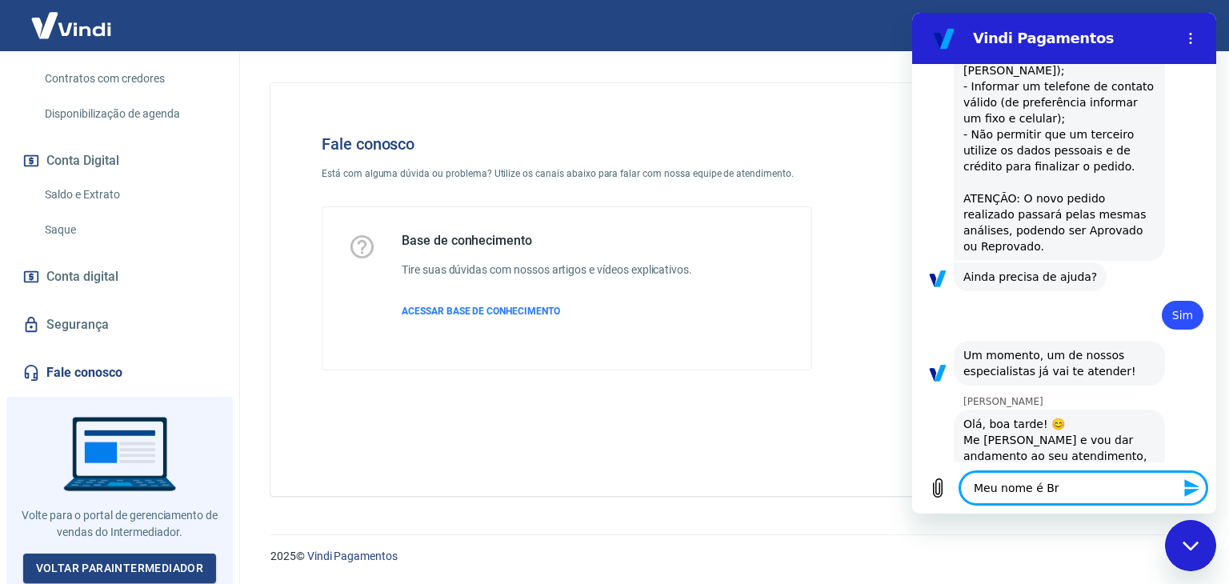
type textarea "x"
type textarea "Meu nome é Bria"
type textarea "x"
type textarea "Meu nome é [PERSON_NAME]"
type textarea "x"
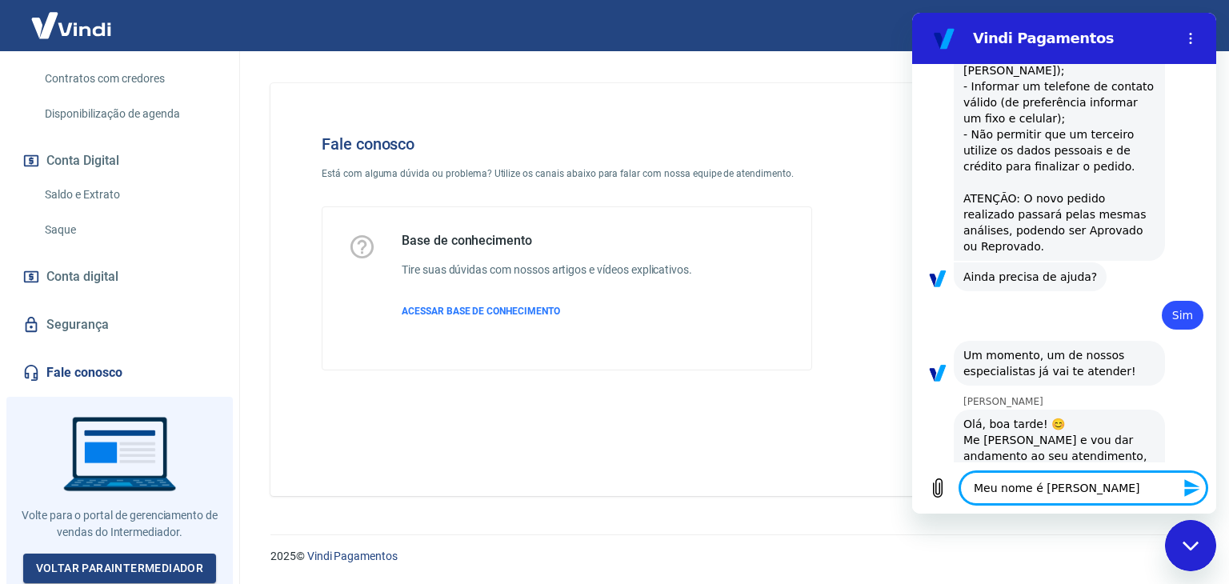
type textarea "Meu nome é [PERSON_NAME]"
type textarea "x"
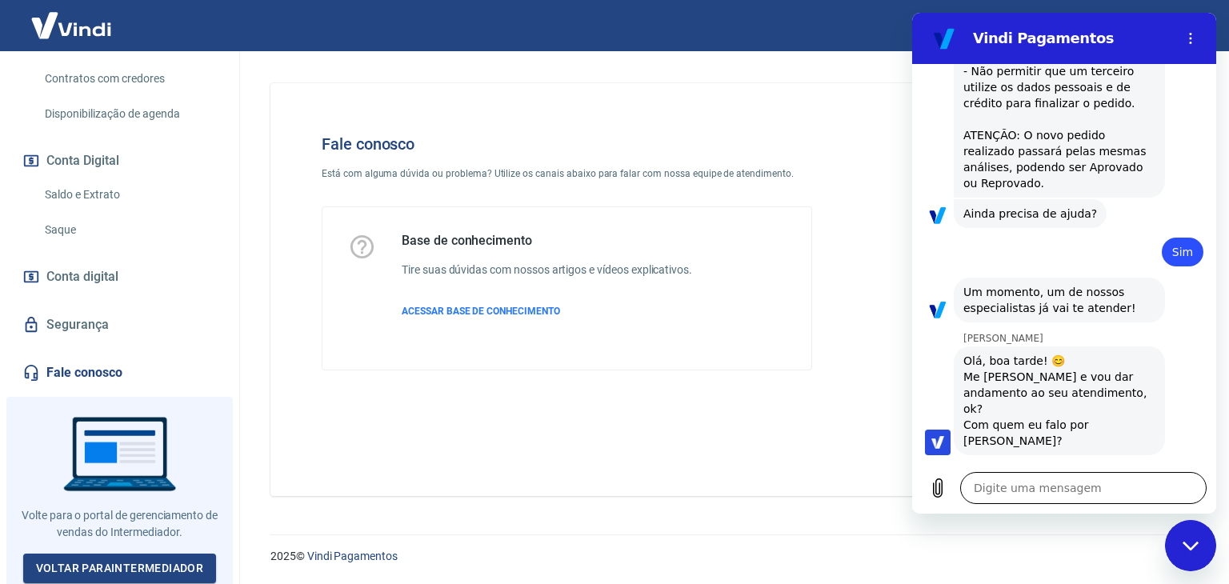
scroll to position [1610, 0]
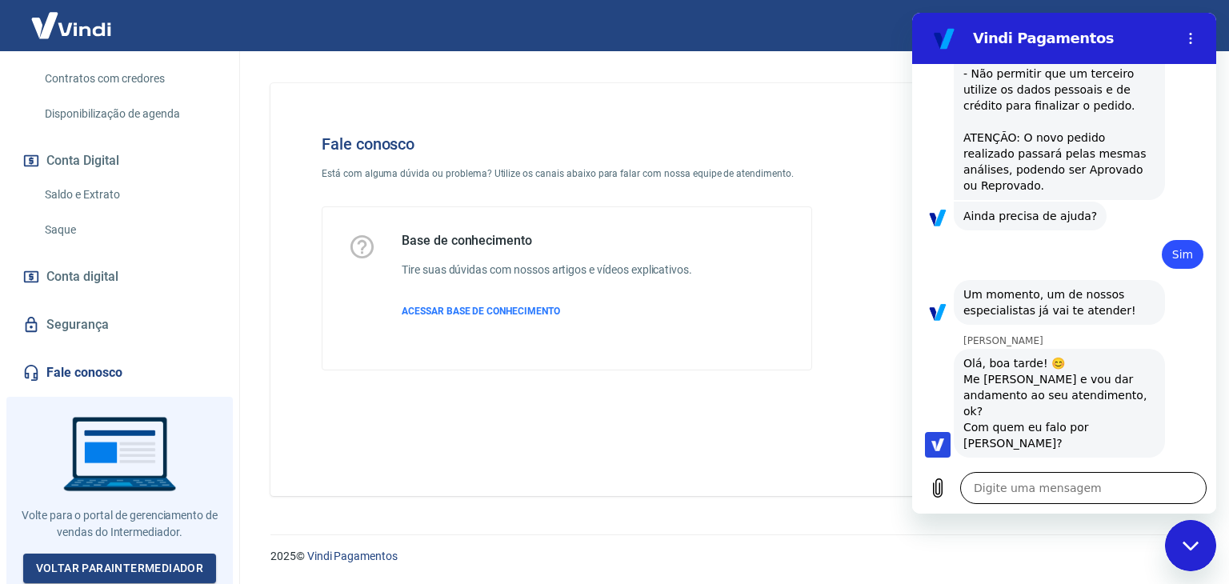
type textarea "x"
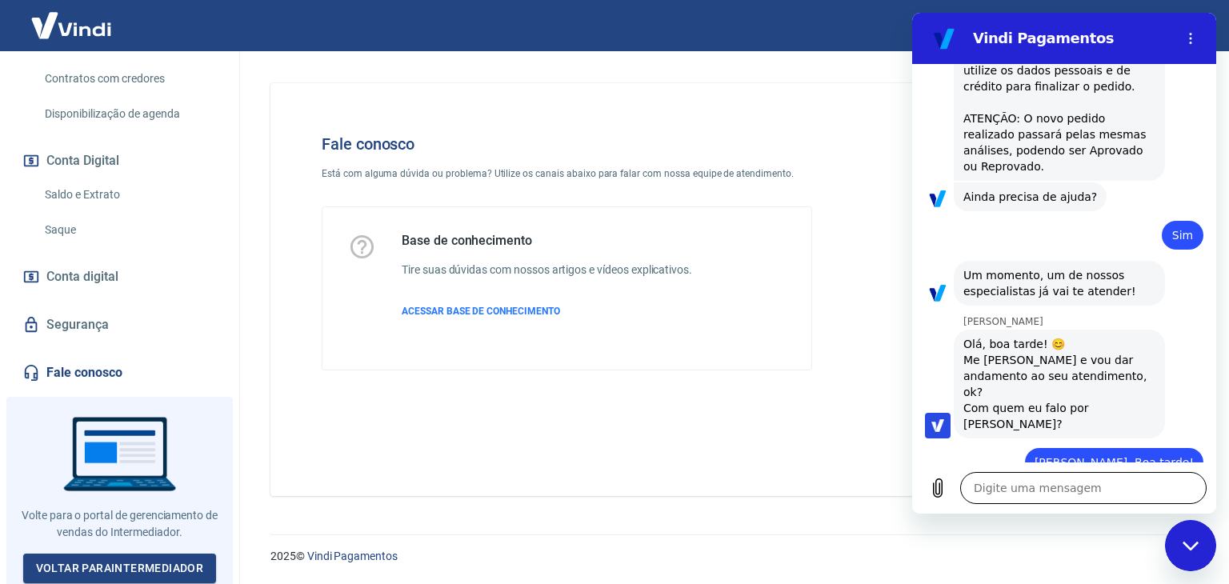
scroll to position [1632, 0]
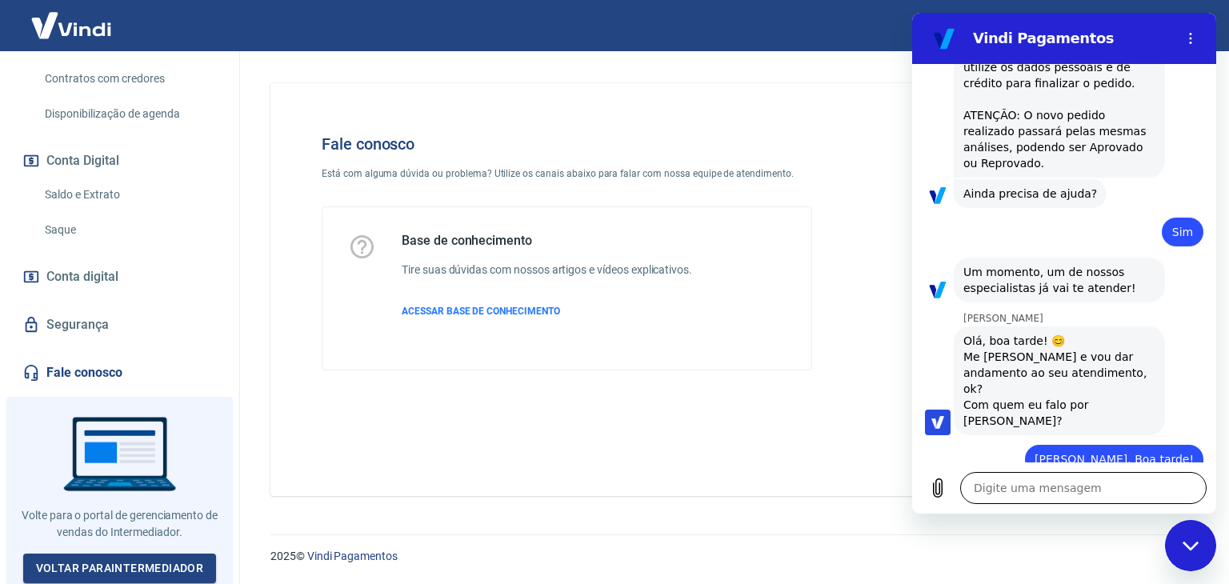
click at [1028, 486] on textarea at bounding box center [1083, 488] width 246 height 32
paste textarea "Gostaria de solicitar a gentileza de emitirem uma declaração formal referente à…"
type textarea "Gostaria de solicitar a gentileza de emitirem uma declaração formal referente à…"
type textarea "x"
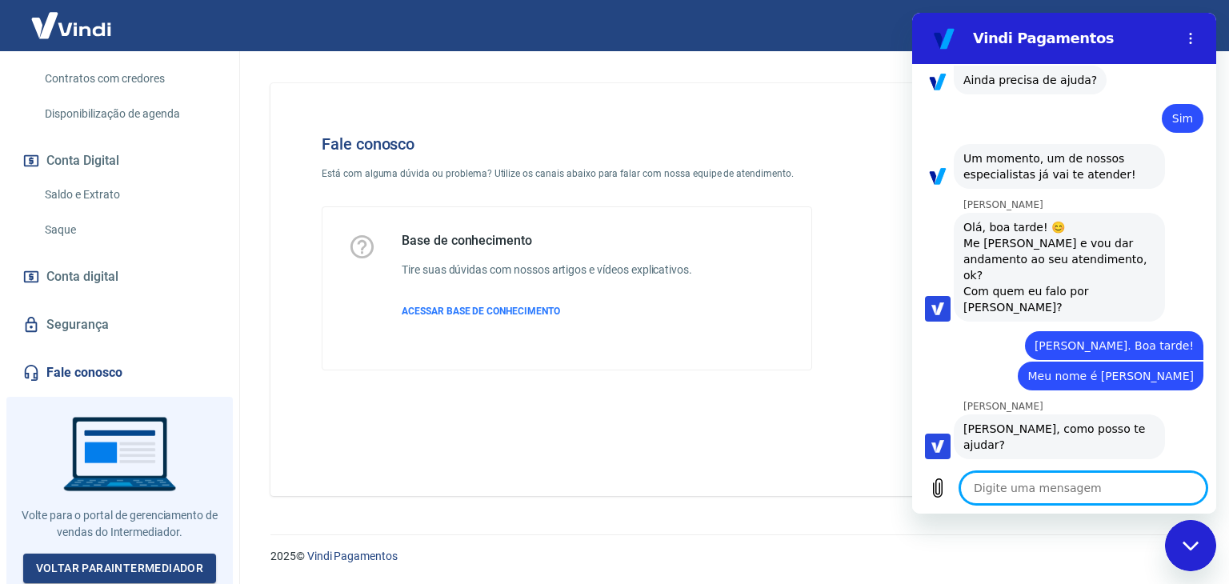
type textarea "x"
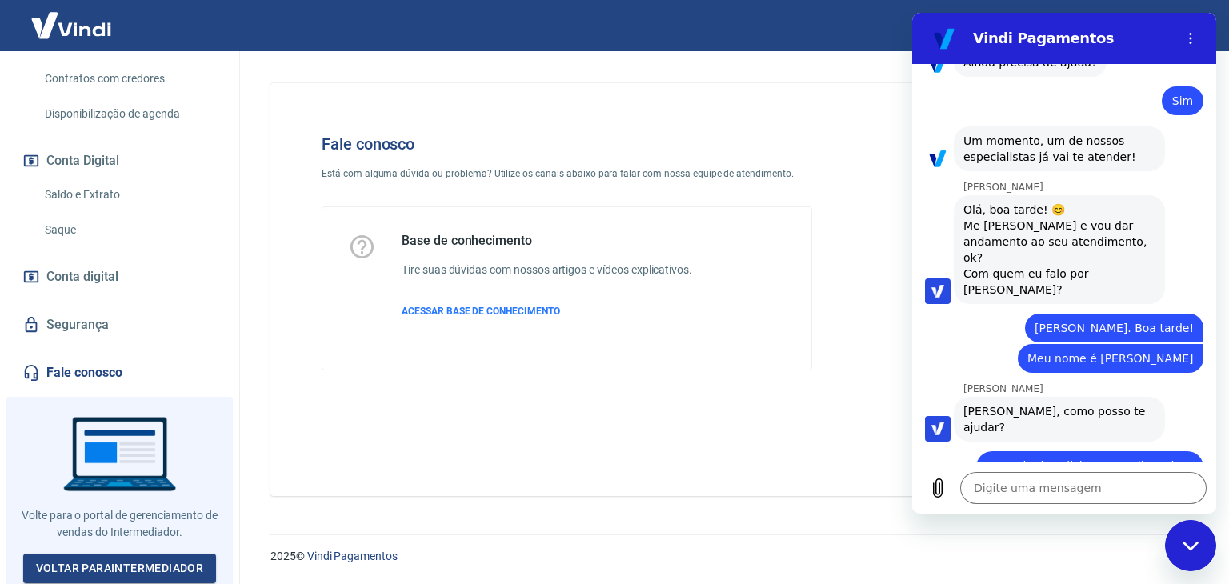
scroll to position [1767, 0]
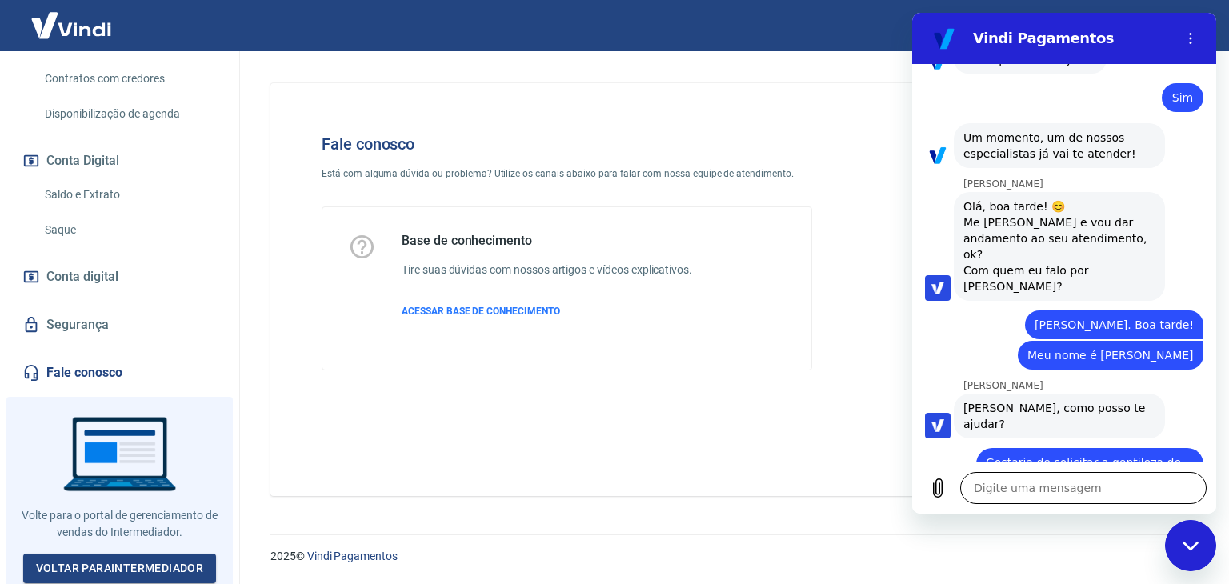
click at [1027, 478] on textarea at bounding box center [1083, 488] width 246 height 32
paste textarea "O pagamento em questão foi recusado e não houve aprovação. No entanto, a client…"
type textarea "O pagamento em questão foi recusado e não houve aprovação. No entanto, a client…"
type textarea "x"
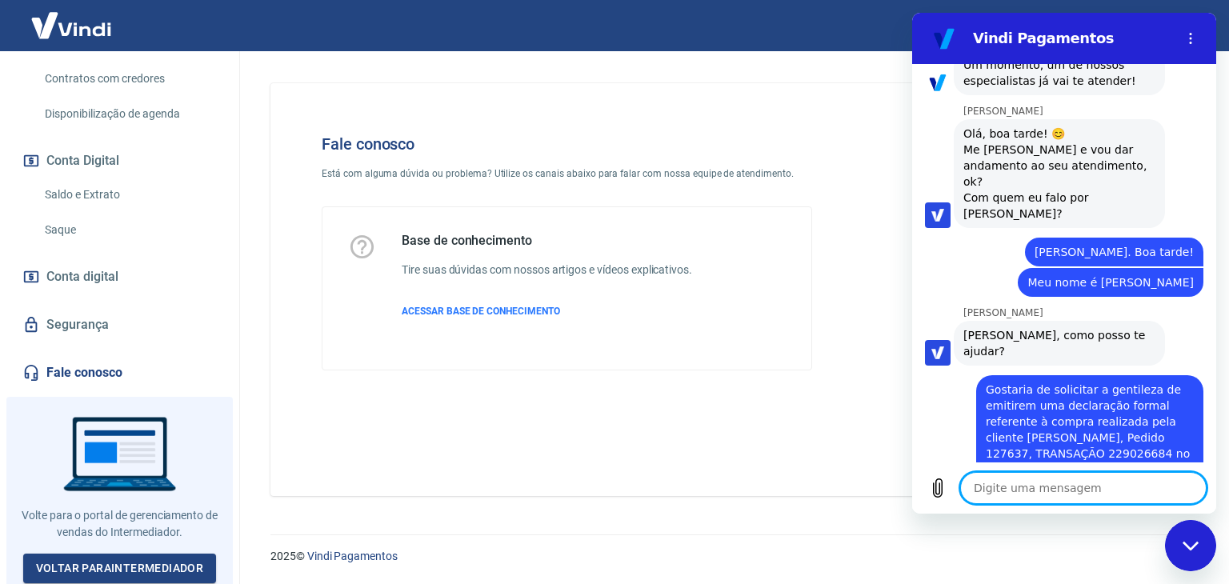
type textarea "x"
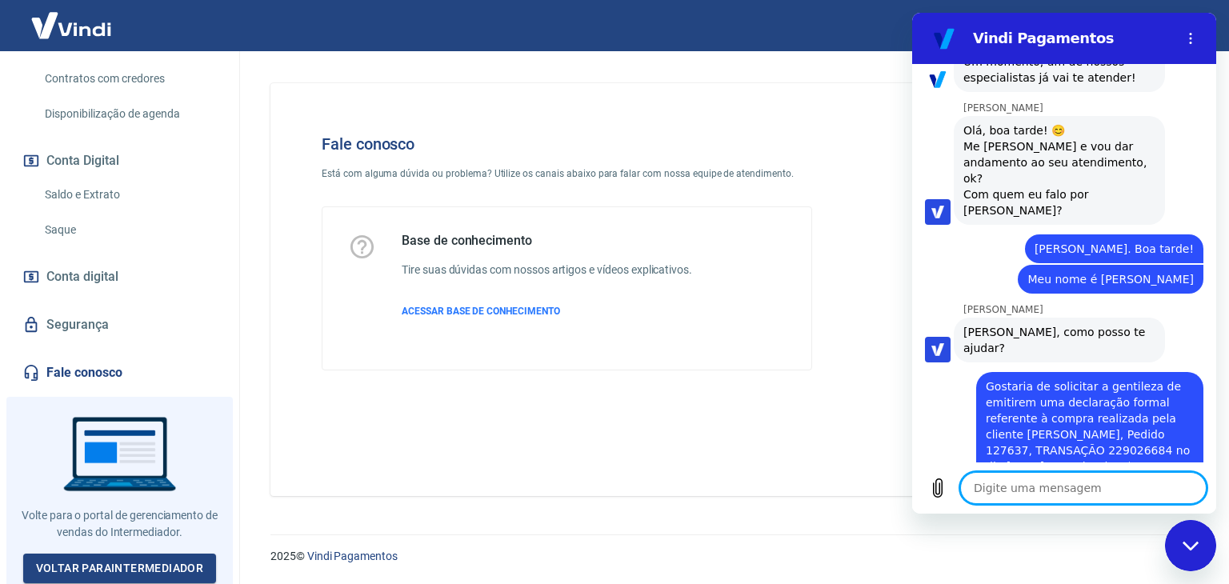
scroll to position [1846, 0]
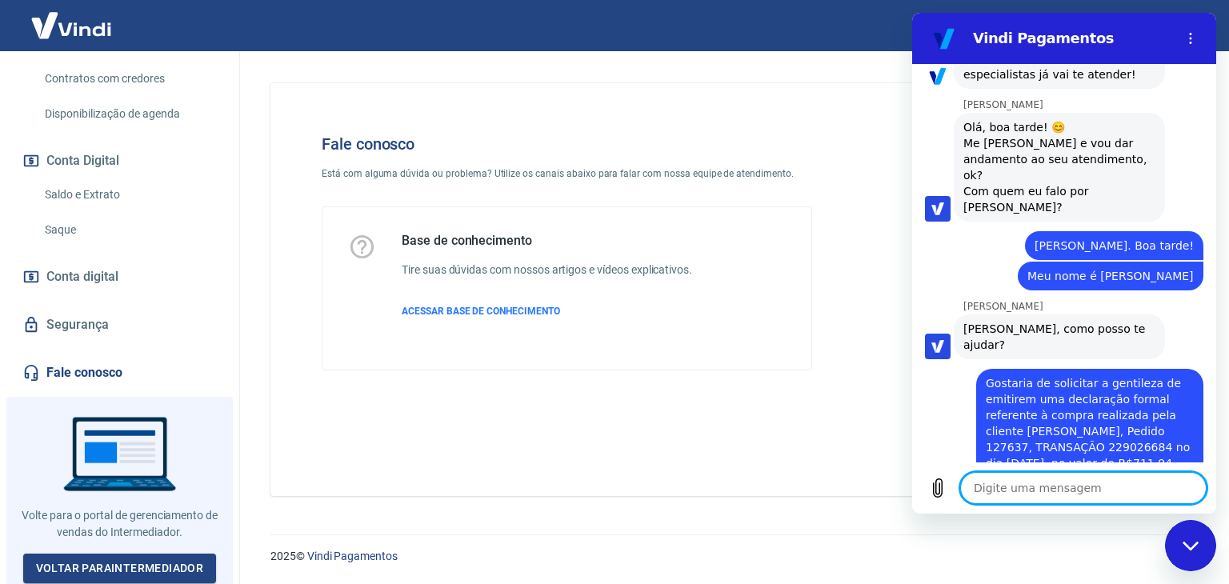
click at [1047, 490] on textarea at bounding box center [1083, 488] width 246 height 32
paste textarea "Dessa forma, solicitamos que seja emitida uma carta confirmando: 1. Que a trans…"
type textarea "Dessa forma, solicitamos que seja emitida uma carta confirmando: 1. Que a trans…"
type textarea "x"
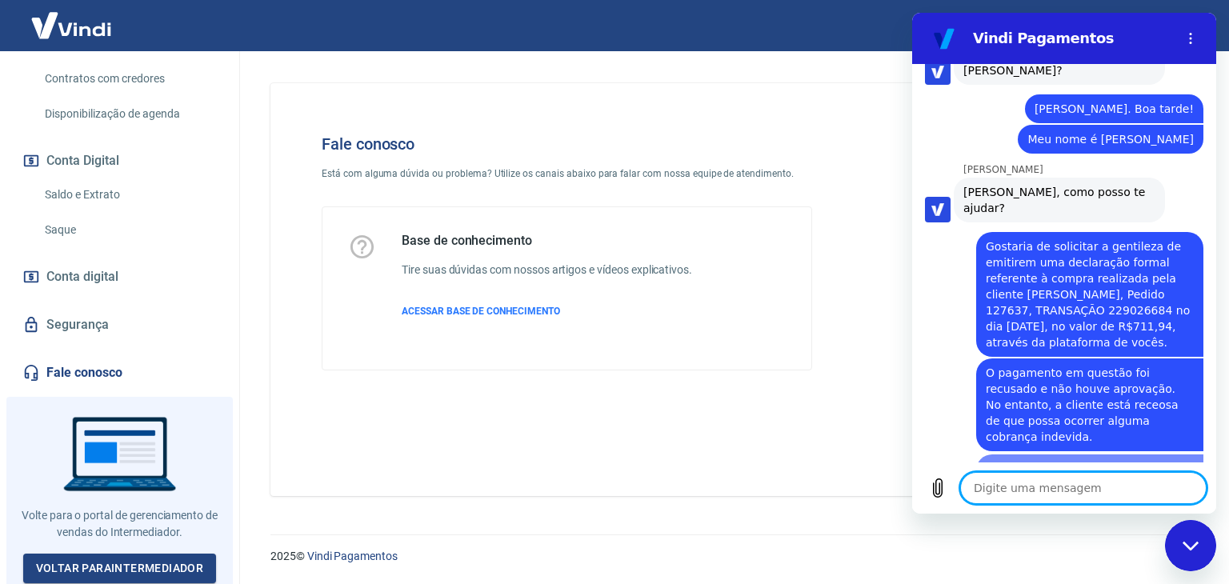
type textarea "x"
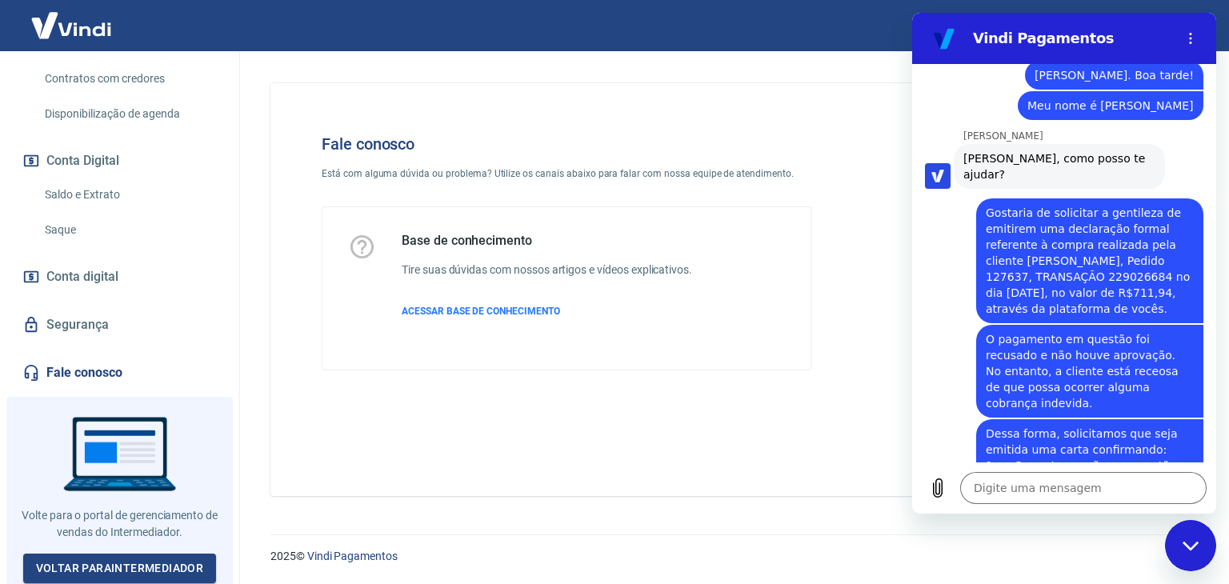
scroll to position [2020, 0]
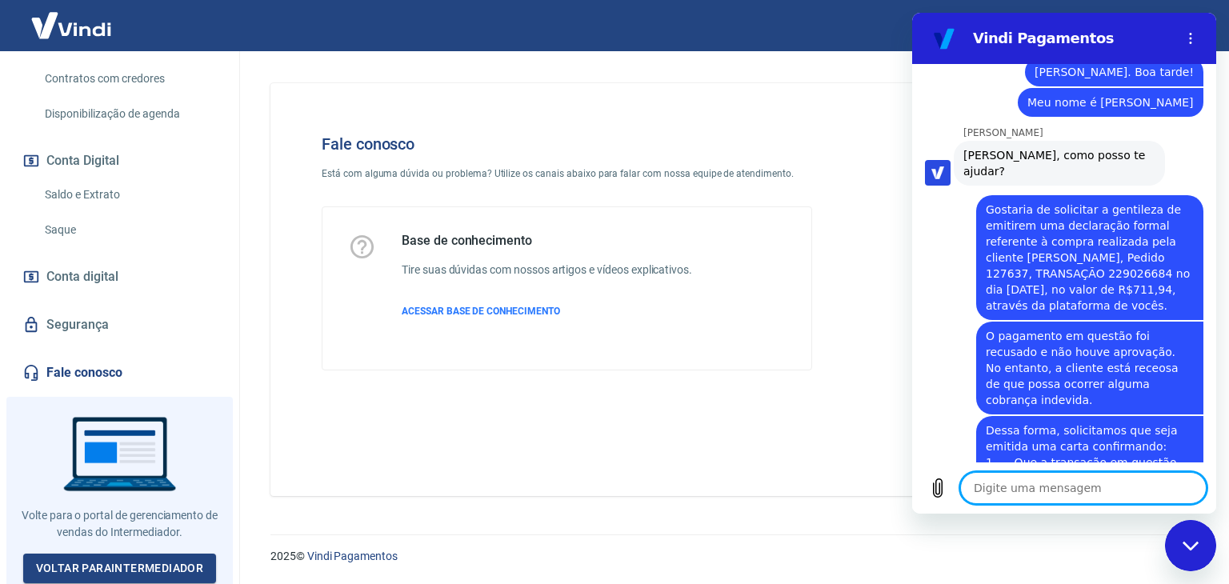
click at [1039, 482] on textarea at bounding box center [1083, 488] width 246 height 32
paste textarea "Esse documento será fundamental para tranquilizar a cliente e assegurar a trans…"
type textarea "Esse documento será fundamental para tranquilizar a cliente e assegurar a trans…"
type textarea "x"
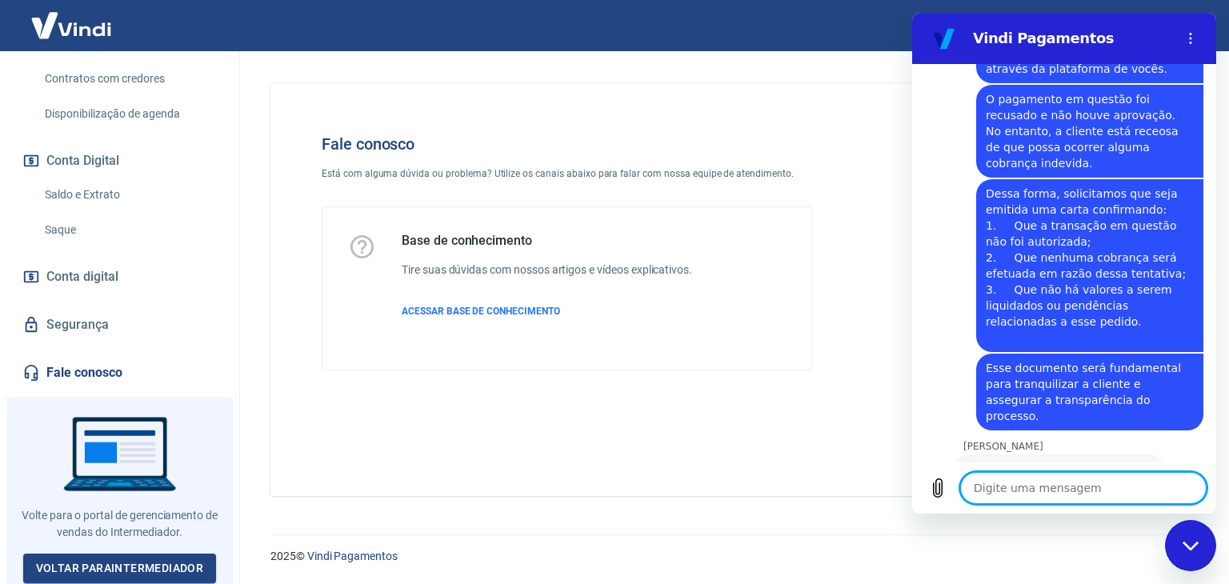
scroll to position [2256, 0]
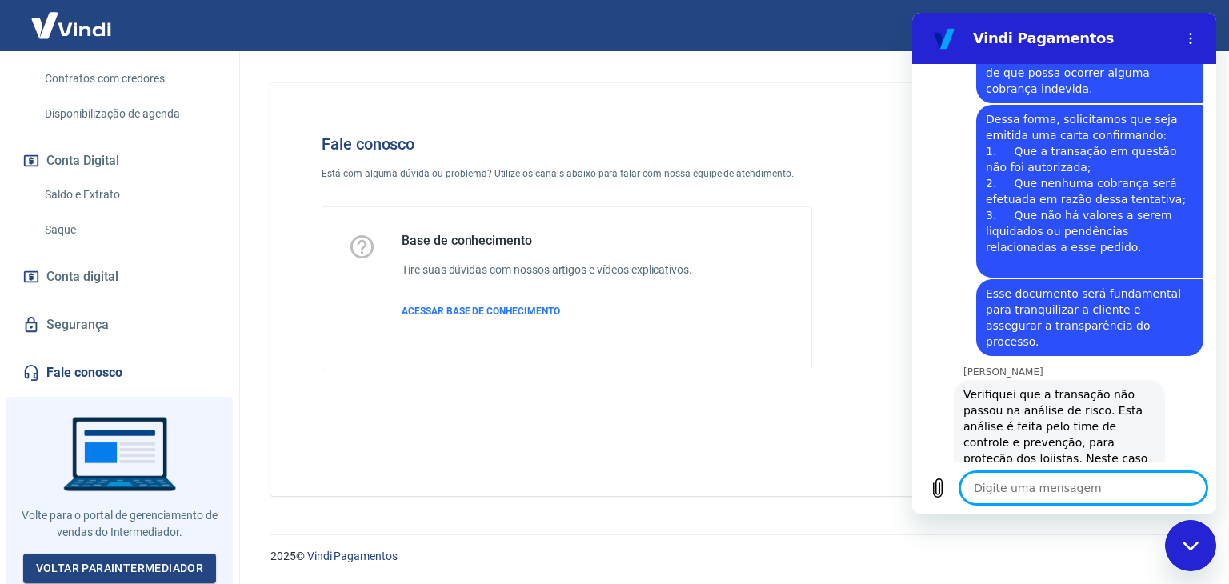
type textarea "x"
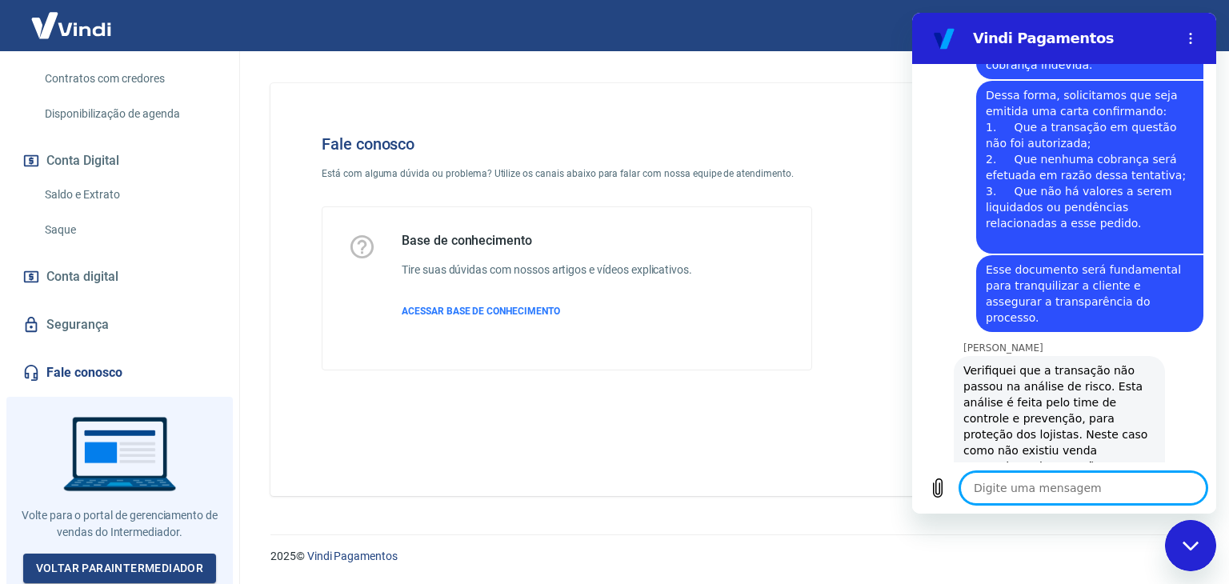
scroll to position [2358, 0]
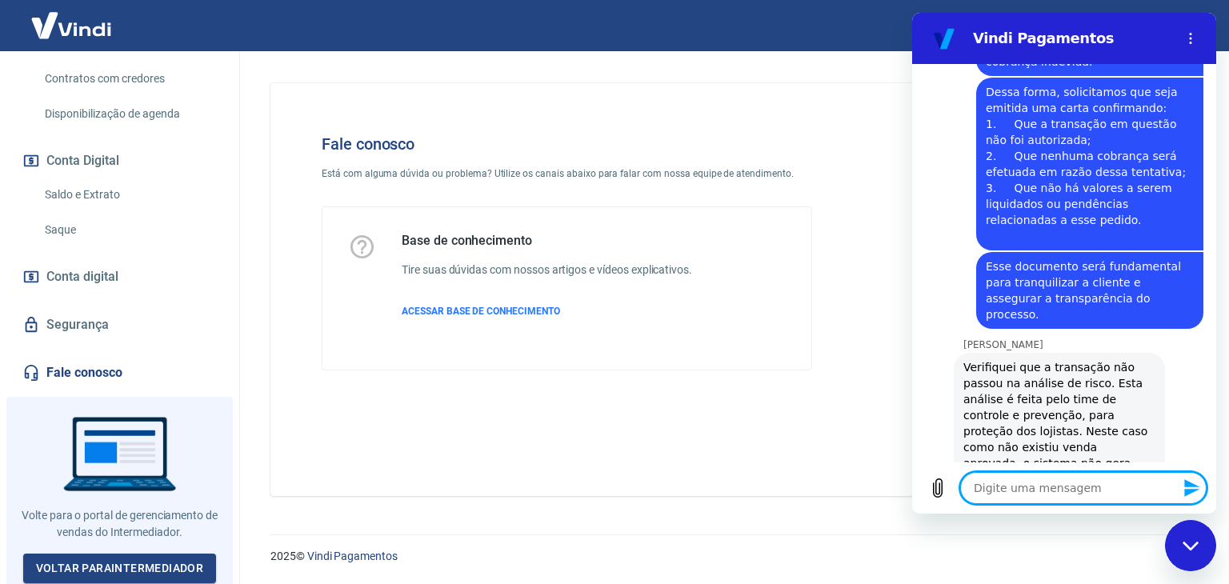
type textarea "E"
type textarea "x"
type textarea "Eu"
type textarea "x"
type textarea "Eu"
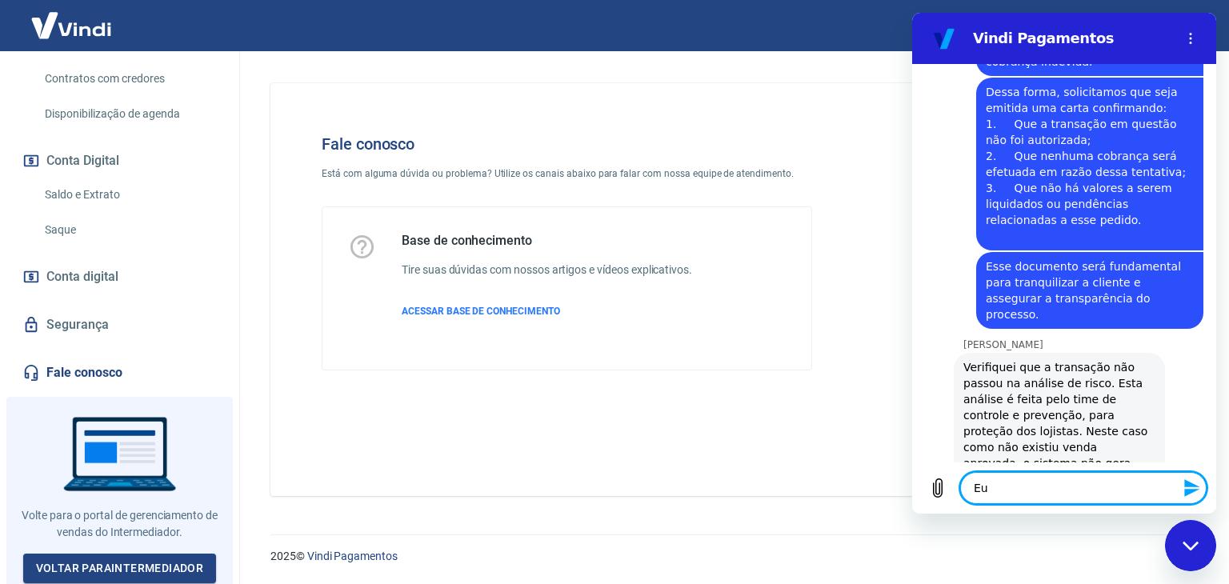
type textarea "x"
type textarea "Eu p"
type textarea "x"
type textarea "Eu pr"
type textarea "x"
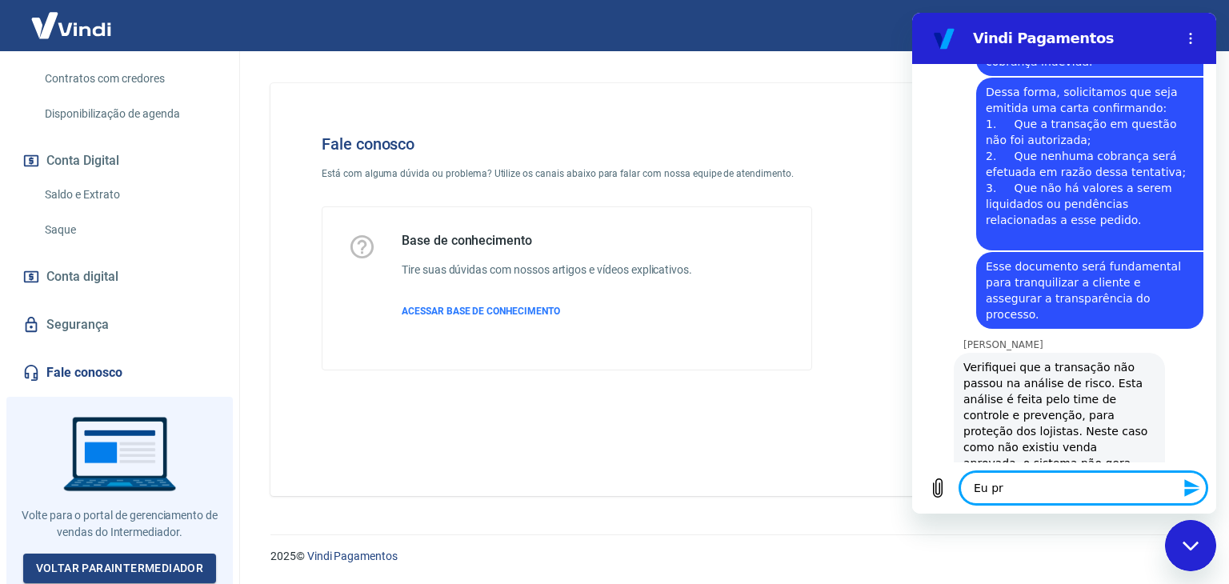
type textarea "Eu pre"
type textarea "x"
type textarea "Eu prec"
type textarea "x"
type textarea "Eu preci"
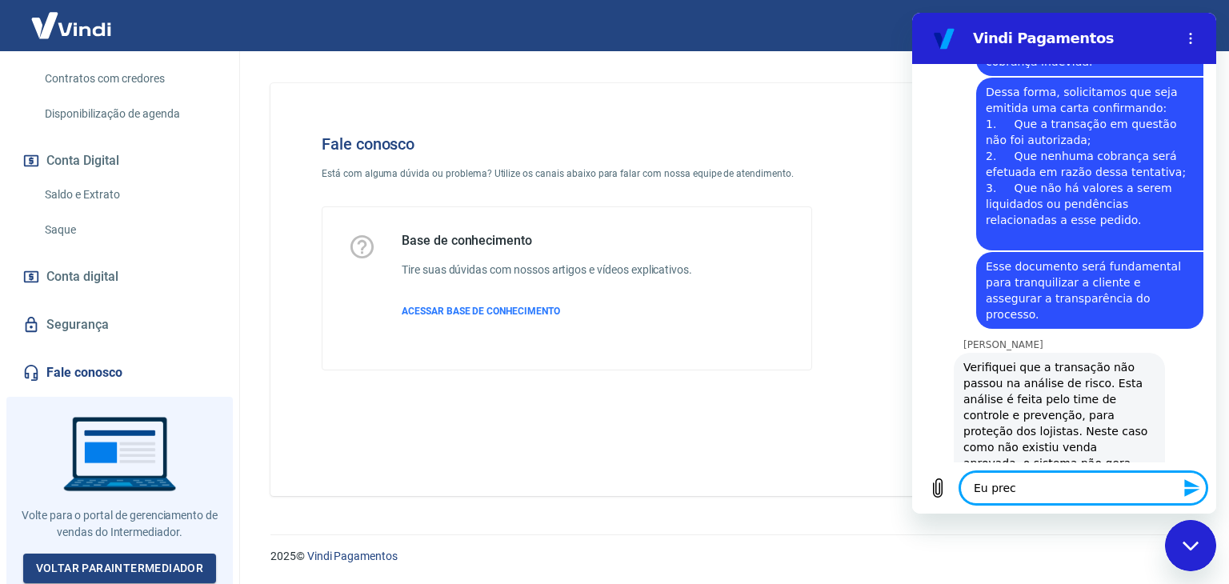
type textarea "x"
type textarea "Eu precis"
type textarea "x"
type textarea "Eu preciso"
type textarea "x"
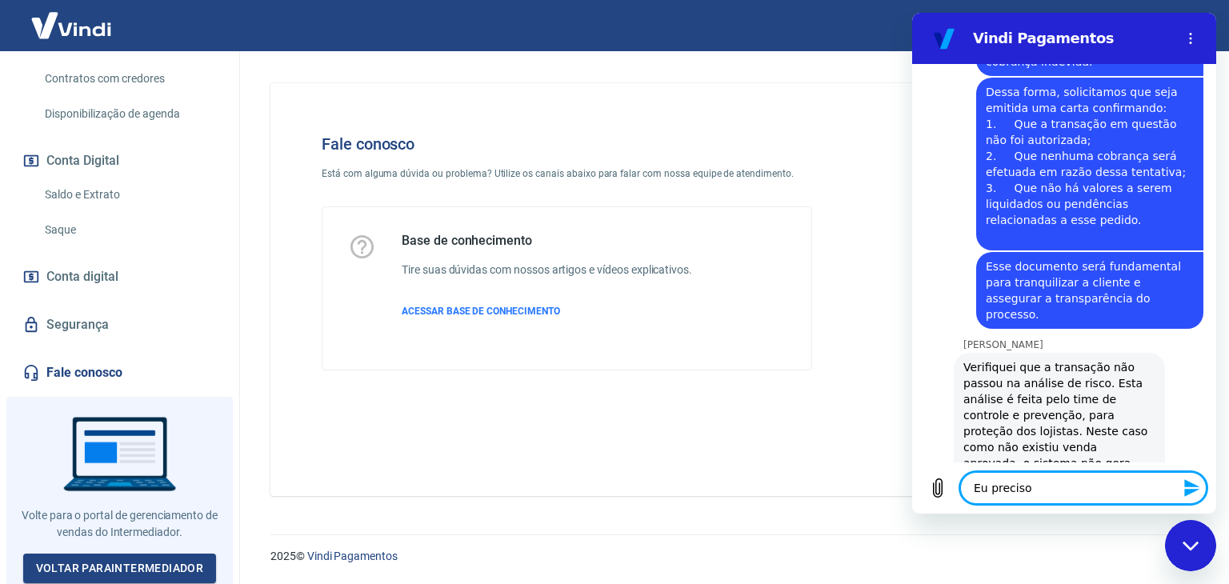
type textarea "Eu preciso"
type textarea "x"
type textarea "Eu preciso j"
type textarea "x"
type textarea "Eu preciso ju"
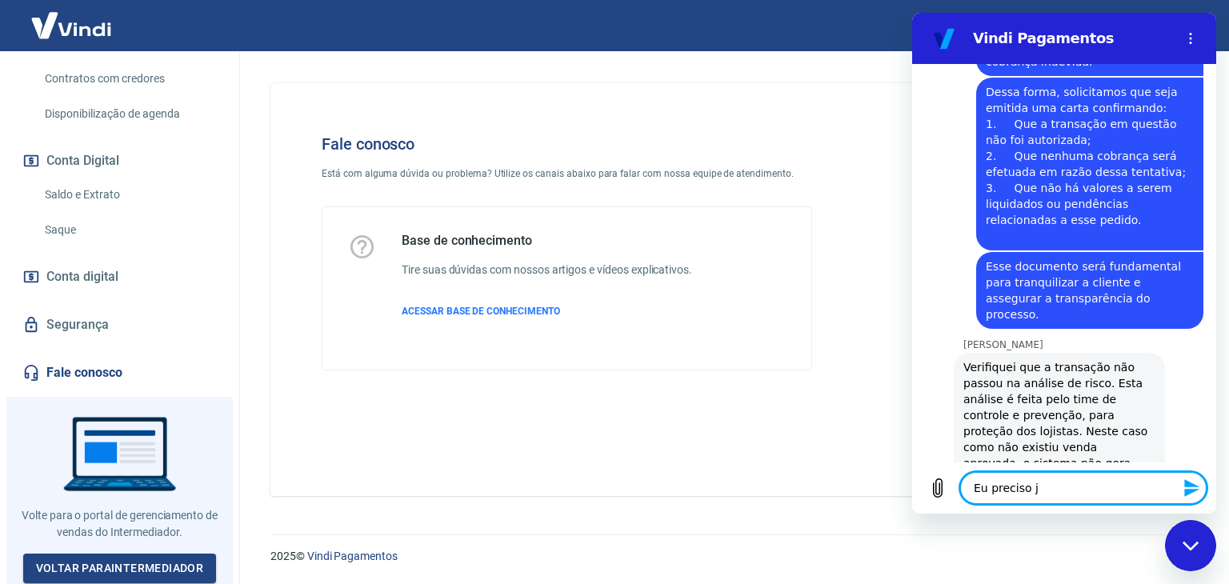
type textarea "x"
type textarea "Eu preciso jus"
type textarea "x"
type textarea "Eu preciso just"
type textarea "x"
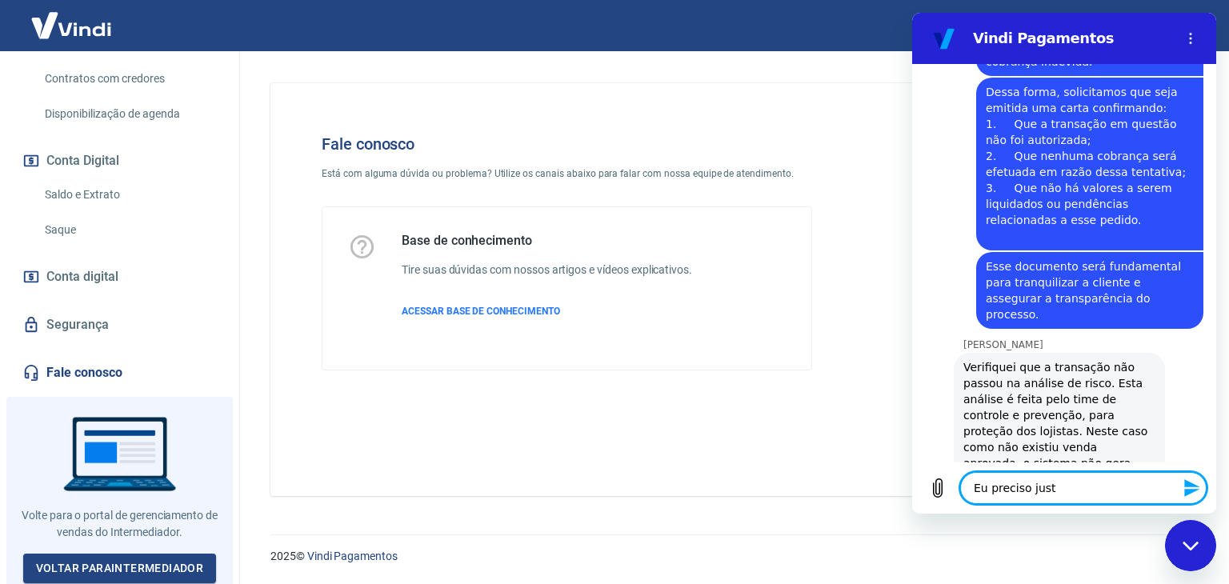
type textarea "Eu preciso justa"
type textarea "x"
type textarea "Eu preciso justam"
type textarea "x"
type textarea "Eu preciso justame"
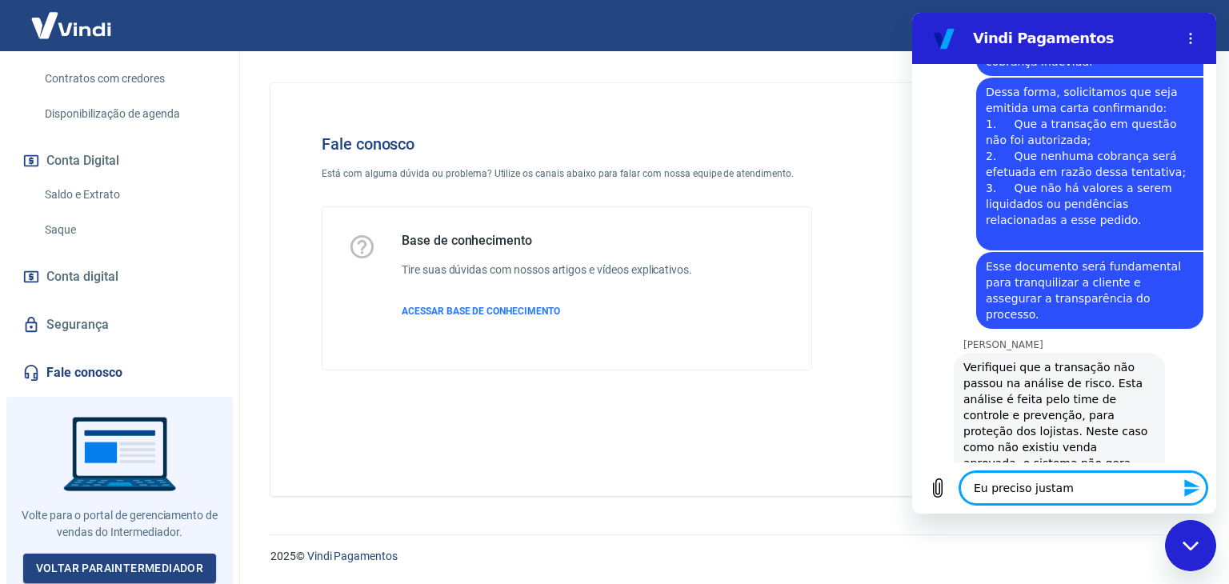
type textarea "x"
type textarea "Eu preciso justamen"
type textarea "x"
type textarea "Eu preciso justament"
type textarea "x"
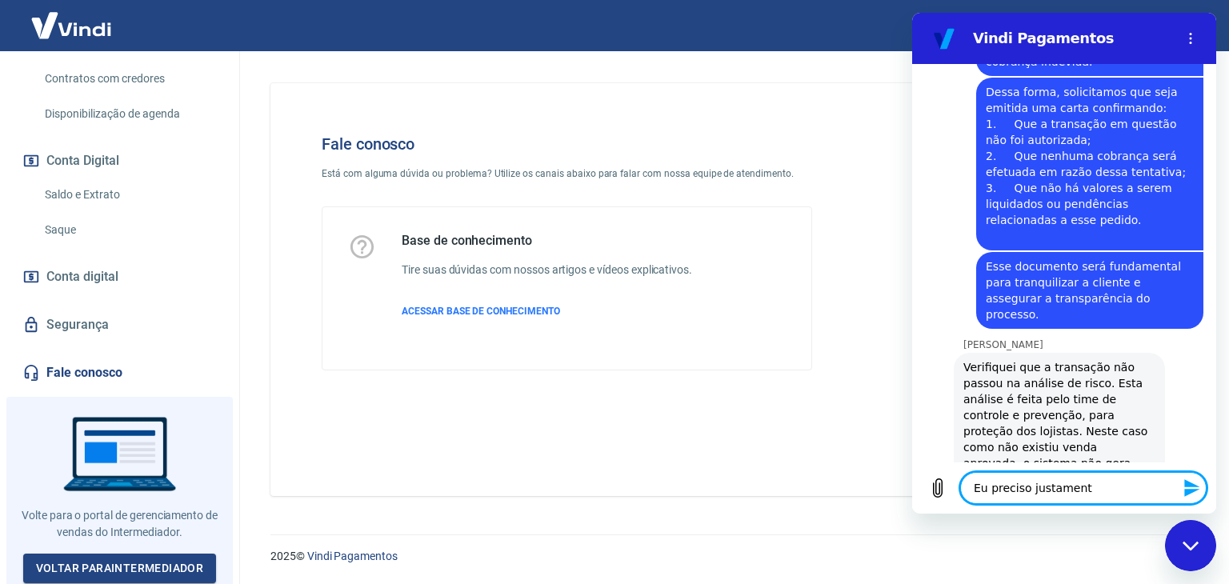
type textarea "Eu preciso justamente"
type textarea "x"
type textarea "Eu preciso justamente"
type textarea "x"
type textarea "Eu preciso justamente d"
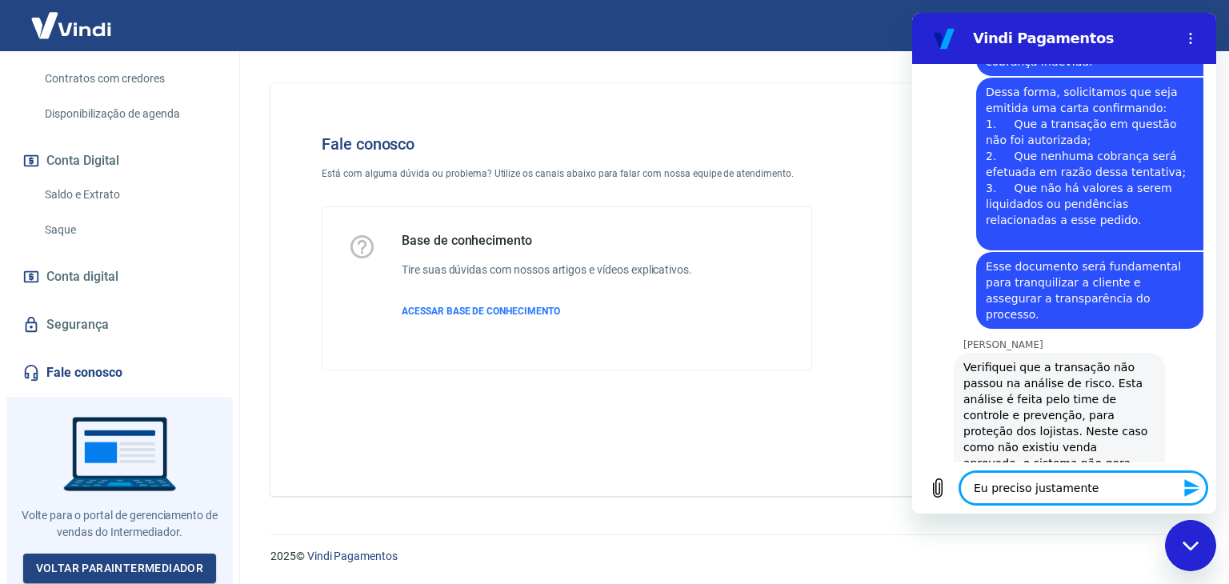
type textarea "x"
type textarea "Eu preciso justamente de"
type textarea "x"
type textarea "Eu preciso justamente de"
type textarea "x"
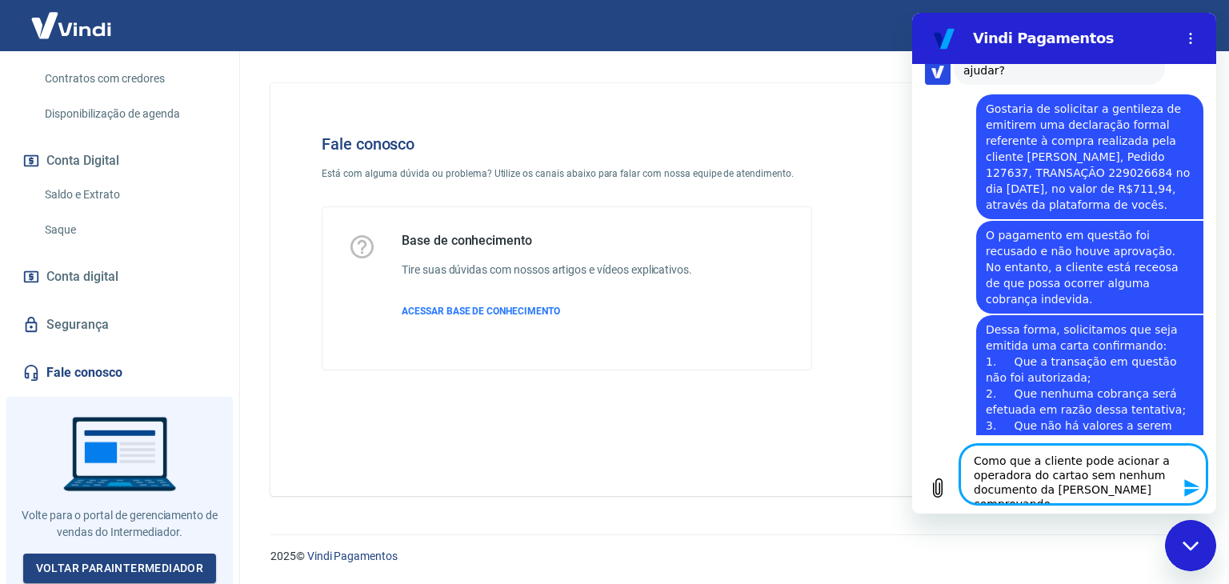
scroll to position [2118, 0]
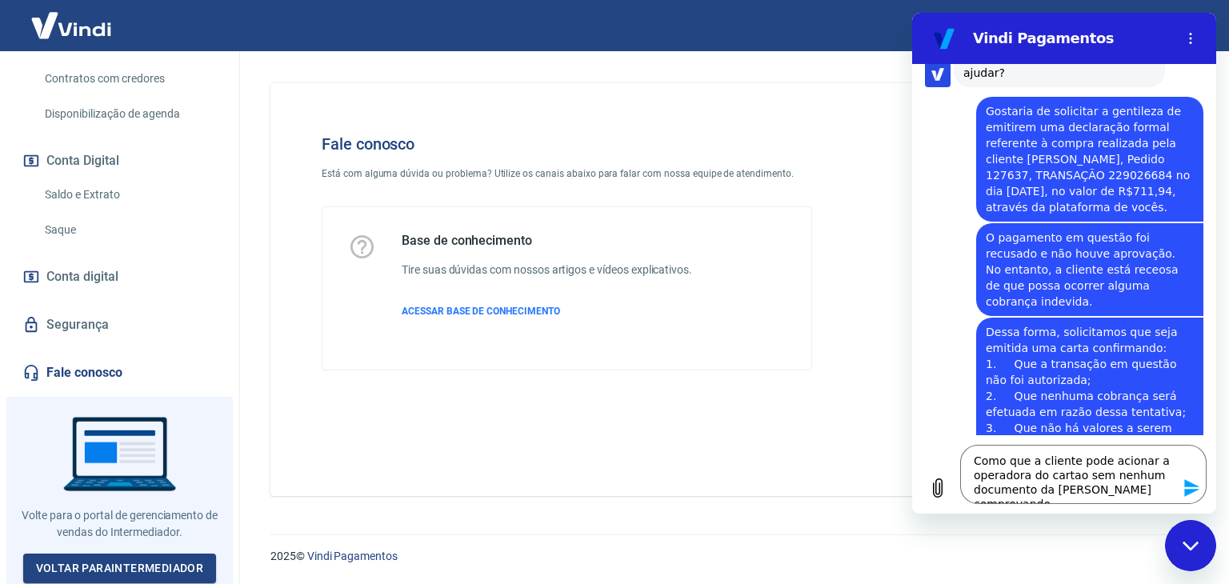
drag, startPoint x: 1034, startPoint y: 218, endPoint x: 1082, endPoint y: 234, distance: 50.6
click at [1082, 324] on span "Dessa forma, solicitamos que seja emitida uma carta confirmando: 1. Que a trans…" at bounding box center [1090, 404] width 208 height 160
copy span "Que a transação em questão não foi autorizada;"
click at [1152, 490] on textarea "Como que a cliente pode acionar a operadora do cartao sem nenhum documento da […" at bounding box center [1083, 474] width 246 height 59
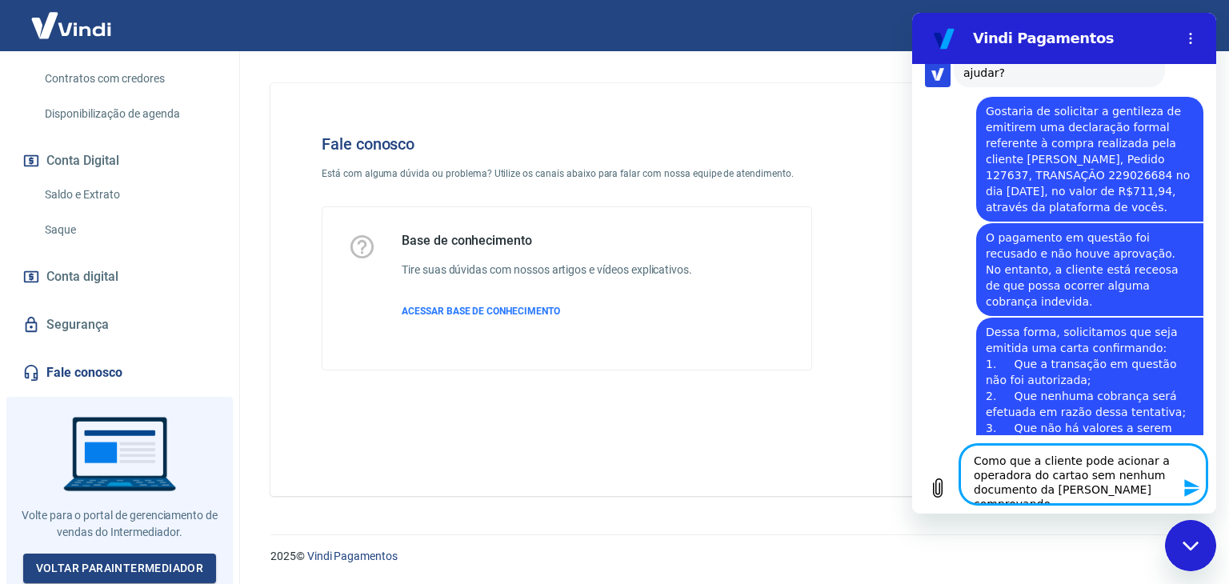
paste textarea "Que a transação em questão não foi autorizada;"
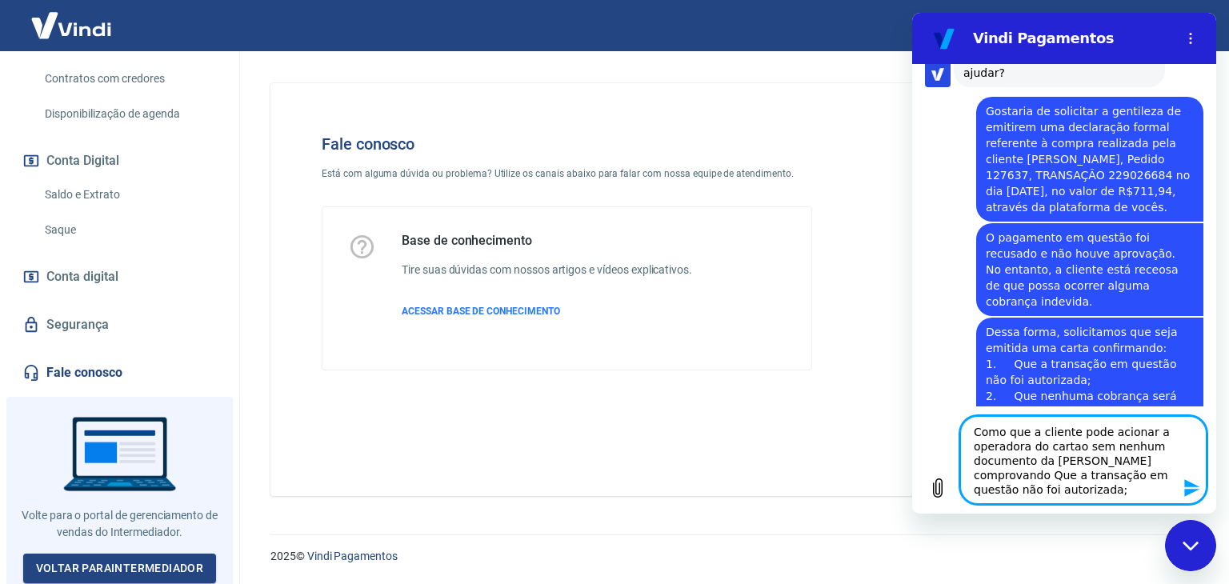
click at [1155, 458] on textarea "Como que a cliente pode acionar a operadora do cartao sem nenhum documento da […" at bounding box center [1083, 460] width 246 height 88
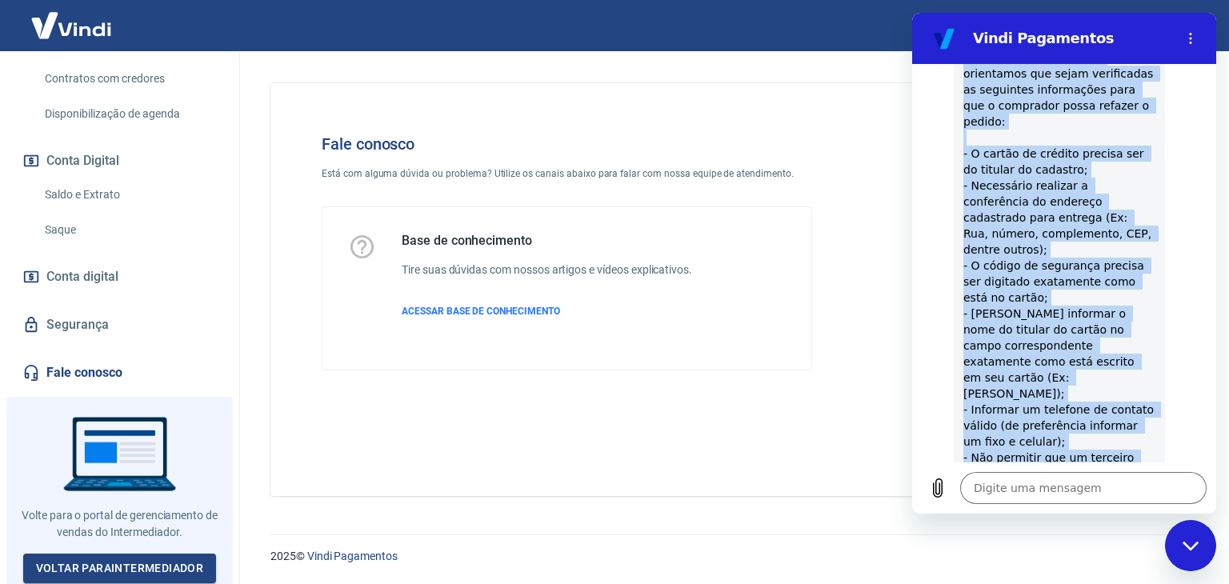
scroll to position [1279, 0]
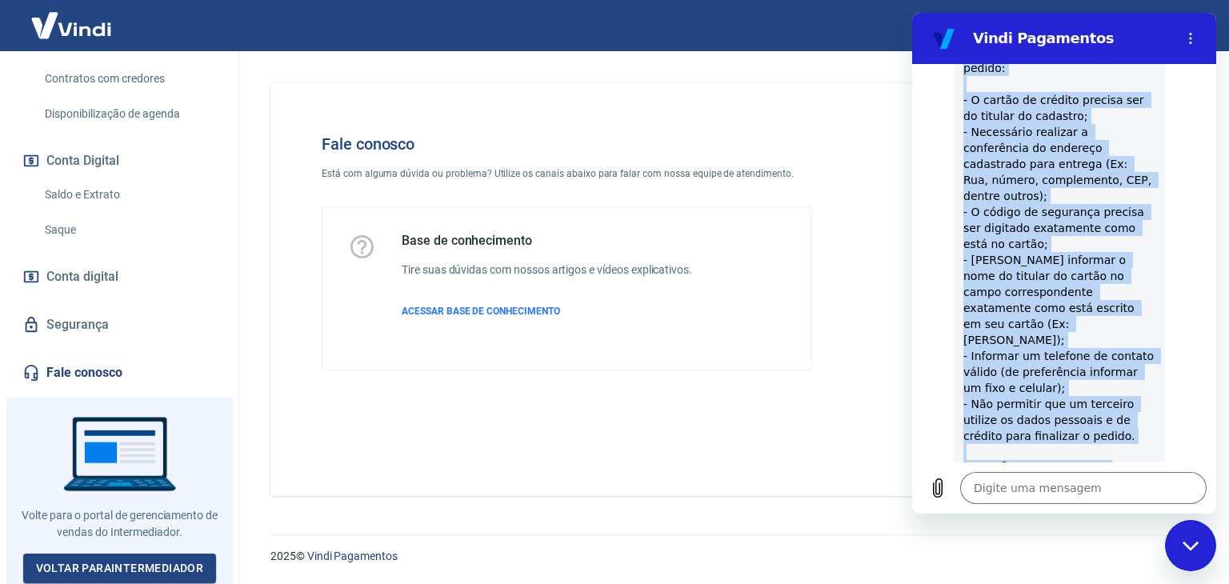
drag, startPoint x: 963, startPoint y: 164, endPoint x: 1072, endPoint y: 417, distance: 275.3
click at [1072, 417] on span "Por questões de segurança operacional, os motivos da reprova são internos e não…" at bounding box center [1059, 236] width 192 height 576
copy span "Por questões de segurança operacional, os motivos da reprova são internos e não…"
click at [1141, 306] on span "Por questões de segurança operacional, os motivos da reprova são internos e não…" at bounding box center [1059, 236] width 192 height 576
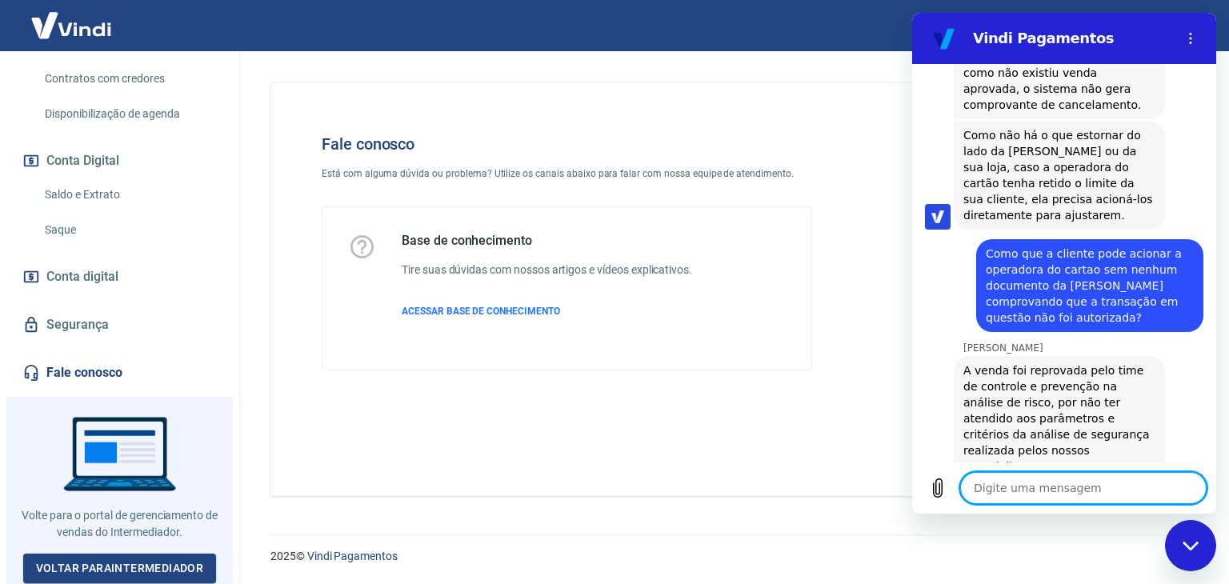
scroll to position [2736, 0]
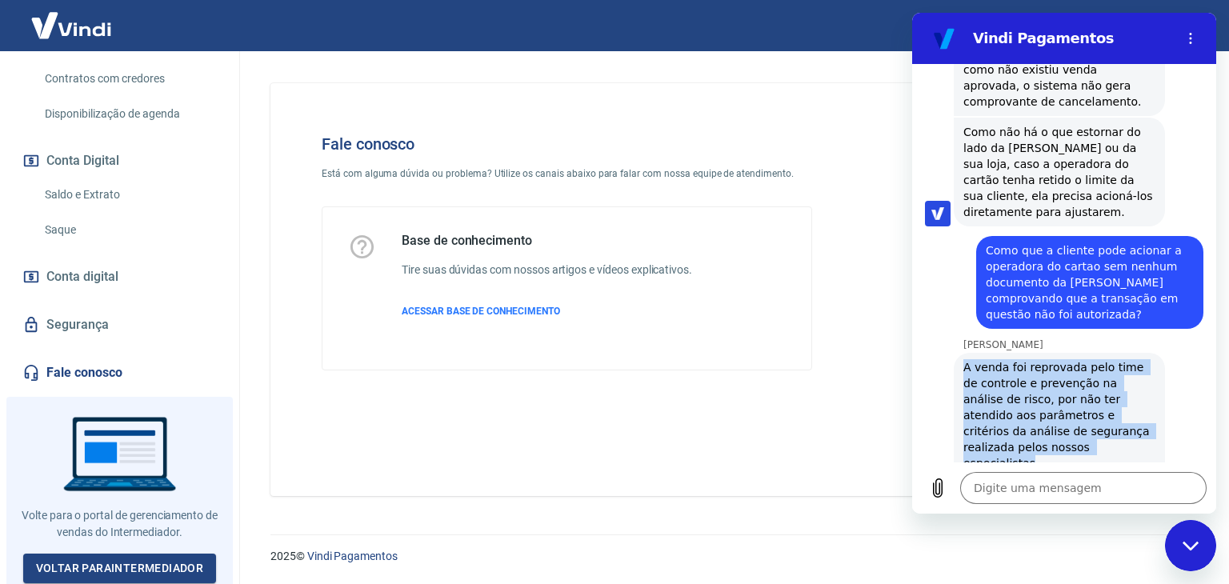
drag, startPoint x: 964, startPoint y: 202, endPoint x: 1101, endPoint y: 243, distance: 142.8
click at [1072, 359] on span "A venda foi reprovada pelo time de controle e prevenção na análise de risco, po…" at bounding box center [1059, 415] width 192 height 112
click at [1114, 359] on span "A venda foi reprovada pelo time de controle e prevenção na análise de risco, po…" at bounding box center [1059, 415] width 192 height 112
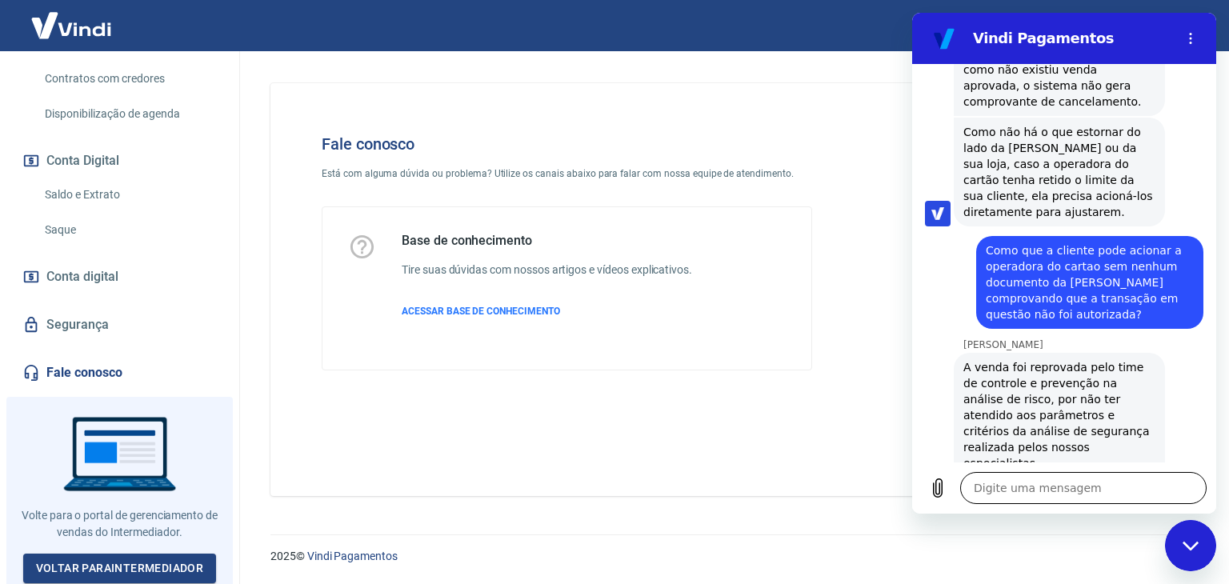
click at [1027, 493] on textarea at bounding box center [1083, 488] width 246 height 32
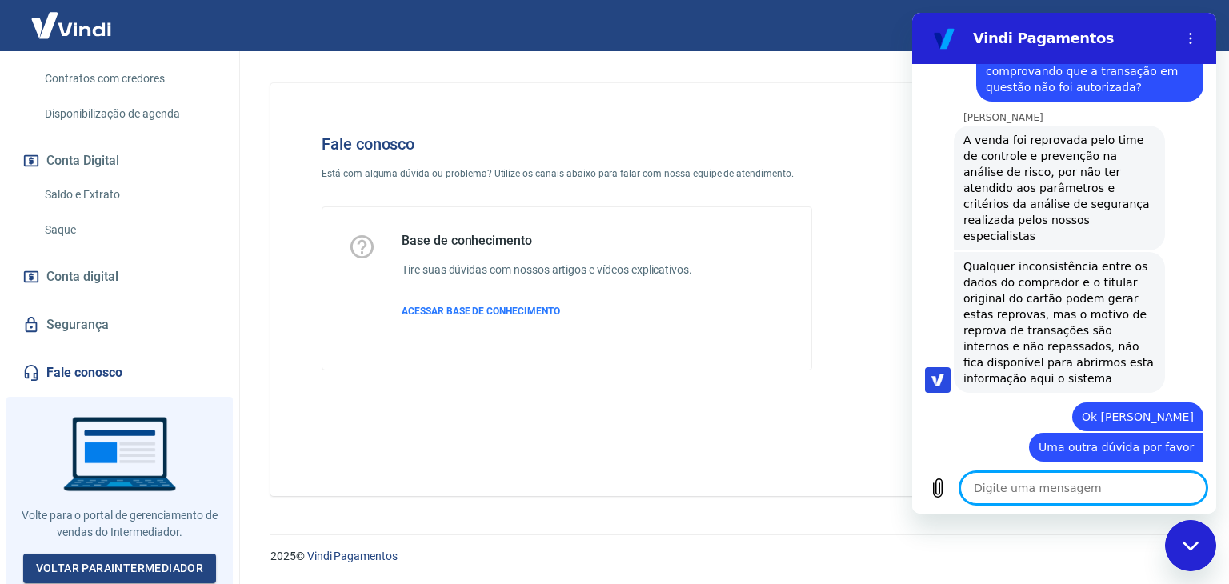
scroll to position [2966, 0]
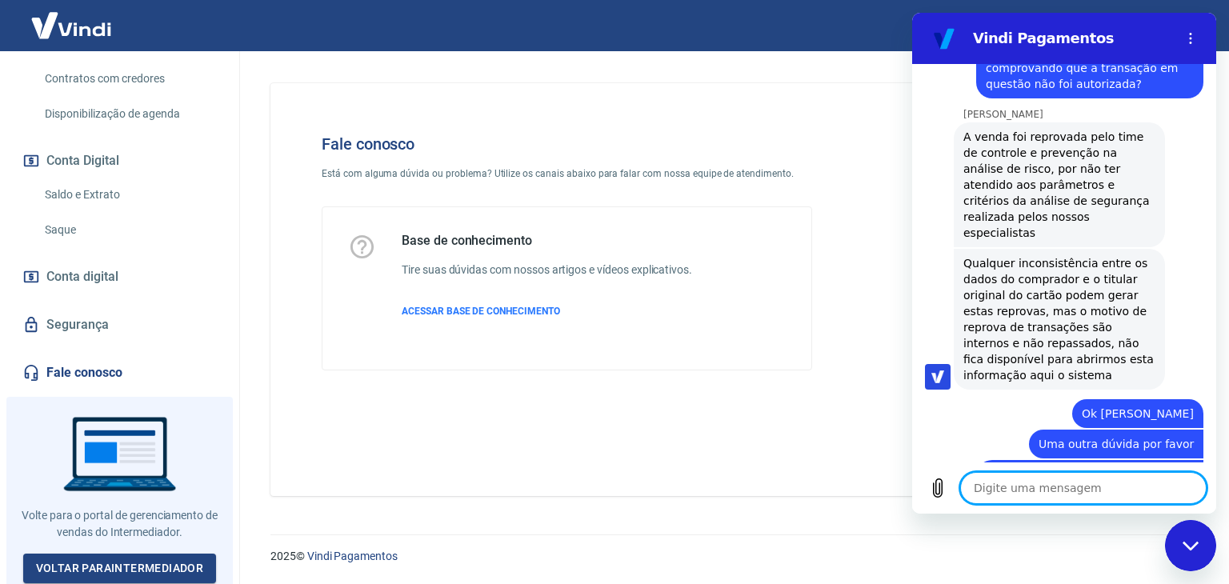
click at [1066, 494] on textarea at bounding box center [1083, 488] width 246 height 32
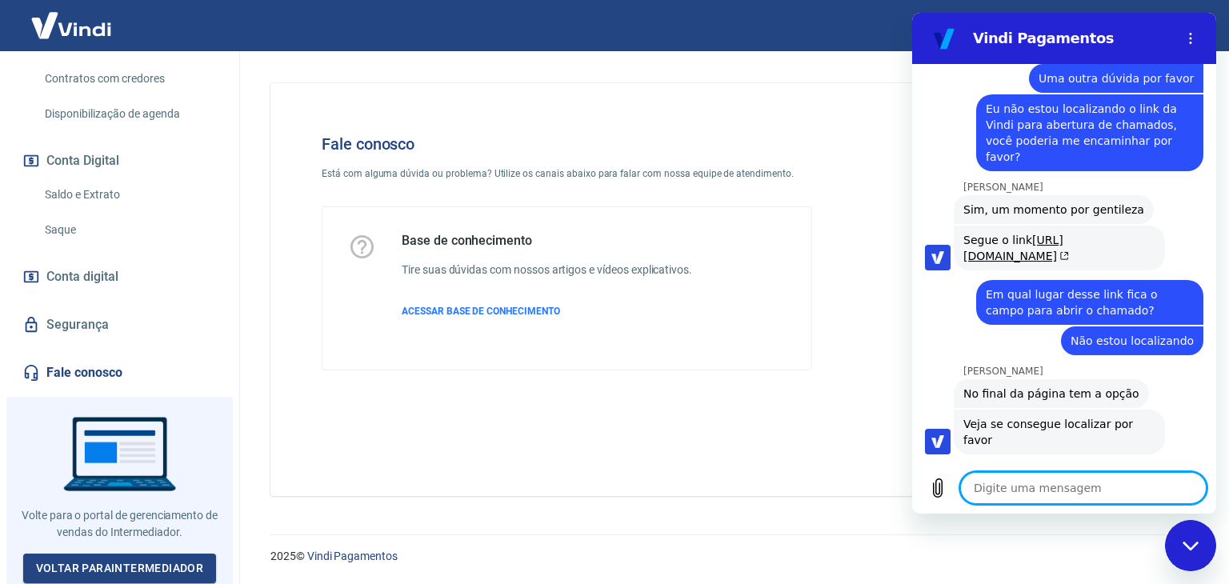
scroll to position [3335, 0]
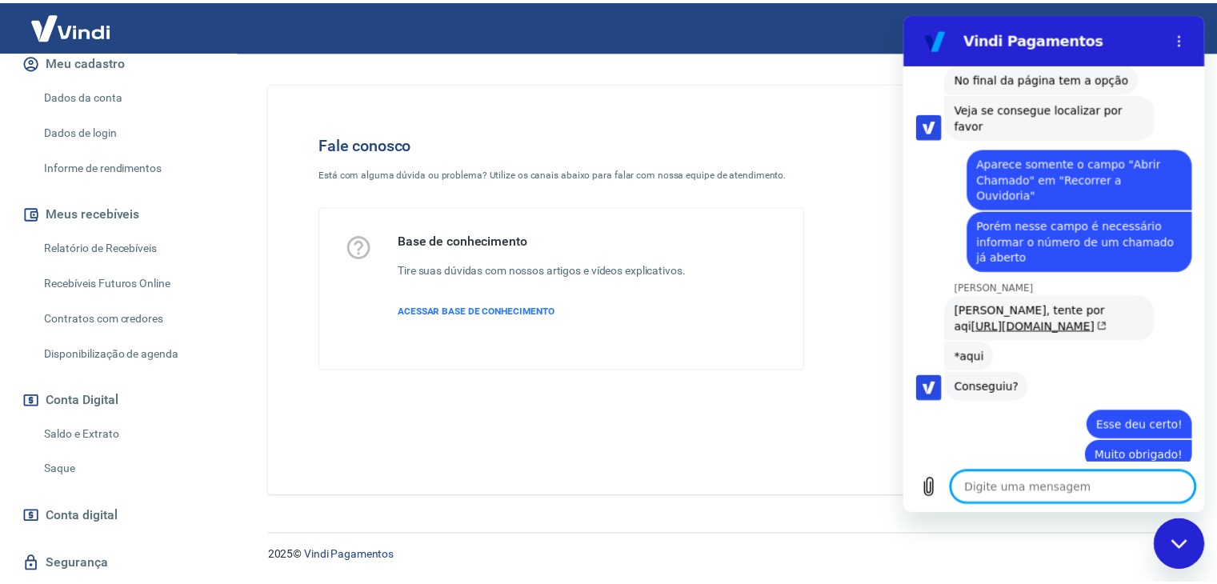
scroll to position [0, 0]
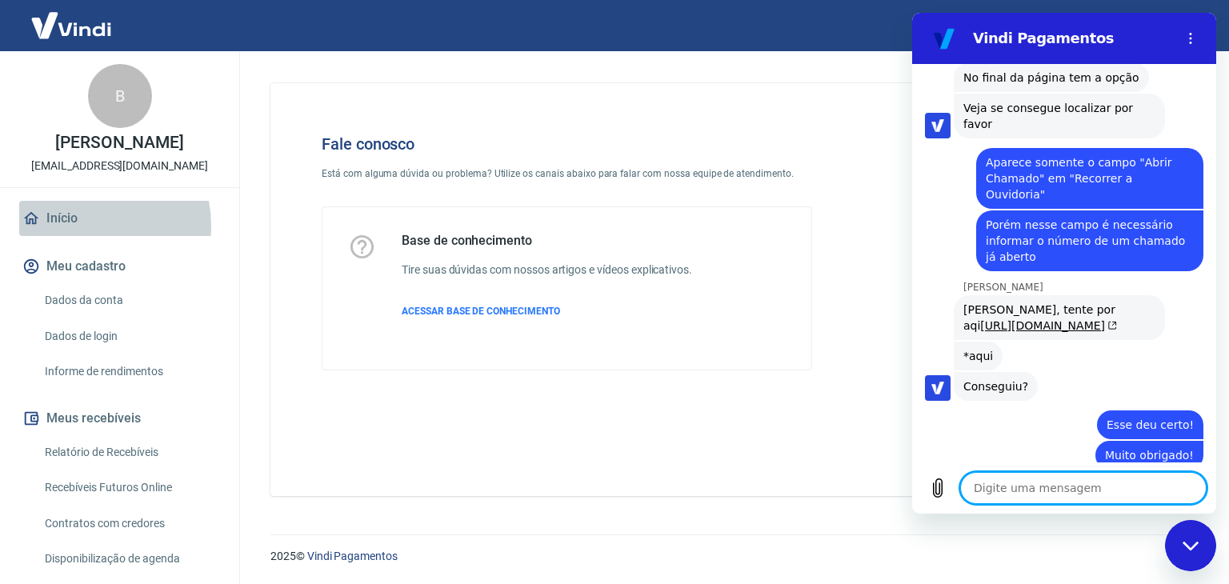
click at [86, 226] on link "Início" at bounding box center [119, 218] width 201 height 35
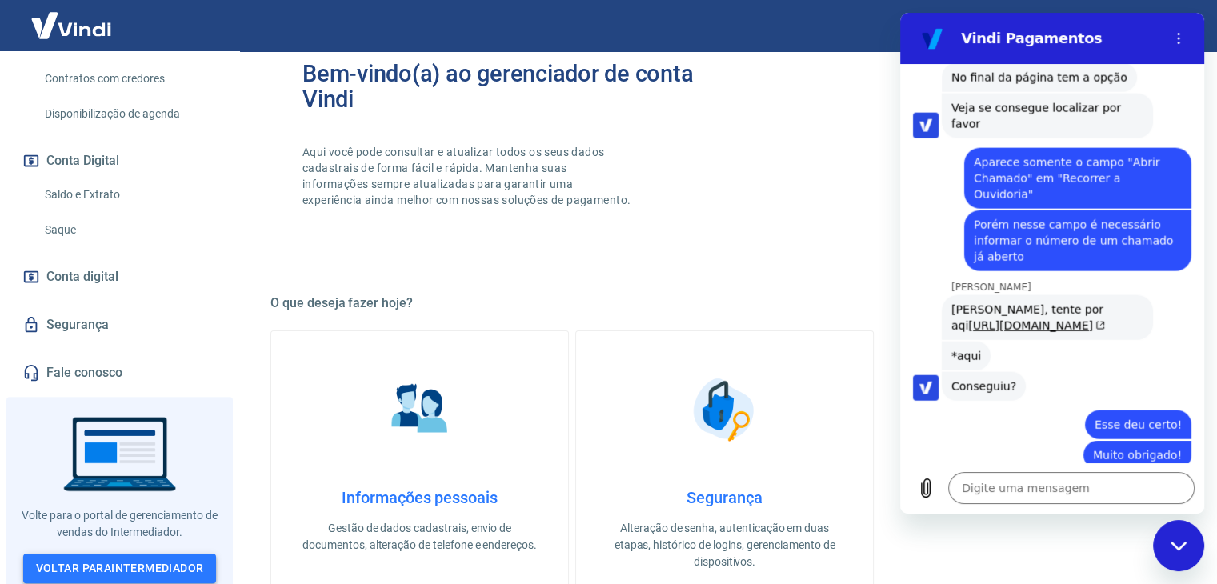
scroll to position [320, 0]
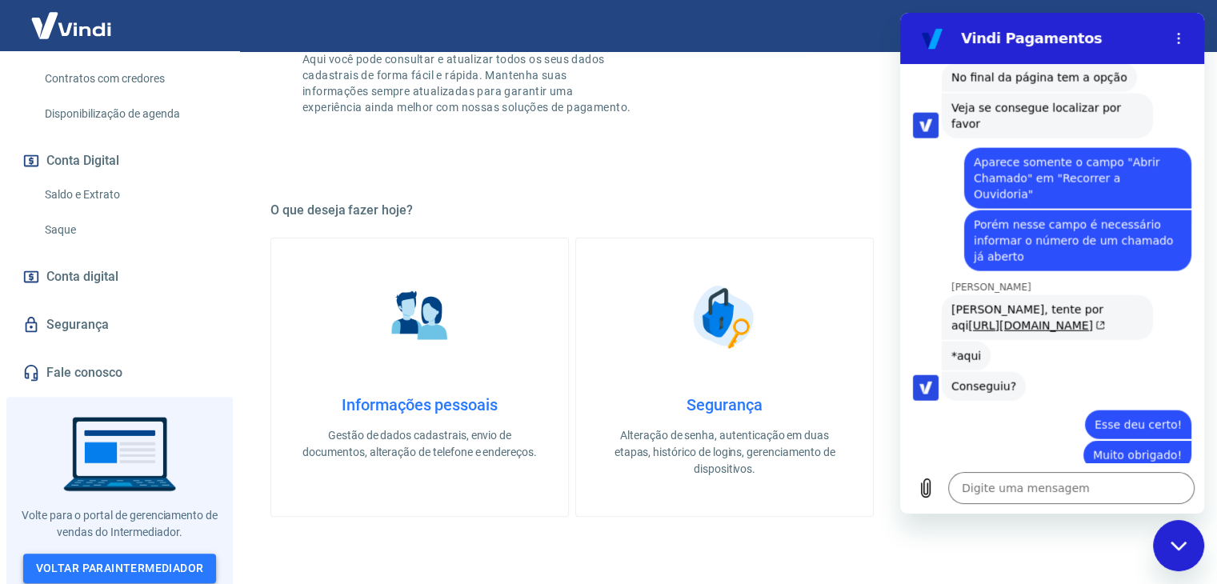
click at [112, 555] on link "Voltar para Intermediador" at bounding box center [120, 569] width 194 height 30
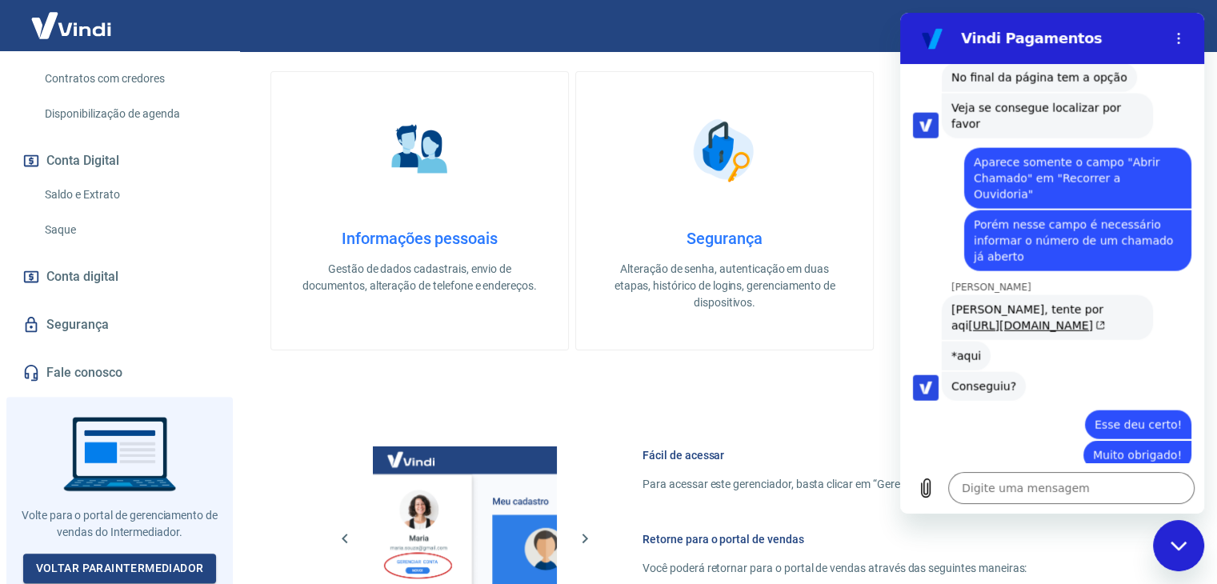
scroll to position [154, 0]
